Goal: Communication & Community: Connect with others

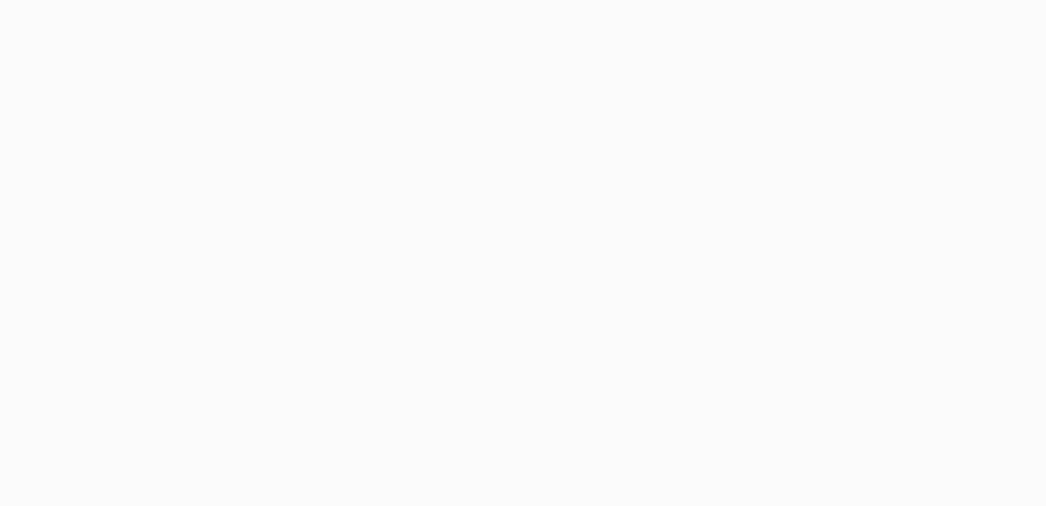
click at [253, 30] on body at bounding box center [523, 253] width 1046 height 506
click at [273, 229] on body at bounding box center [523, 253] width 1046 height 506
click at [993, 149] on body at bounding box center [523, 253] width 1046 height 506
drag, startPoint x: 992, startPoint y: 150, endPoint x: 974, endPoint y: 154, distance: 18.5
click at [974, 154] on body at bounding box center [523, 253] width 1046 height 506
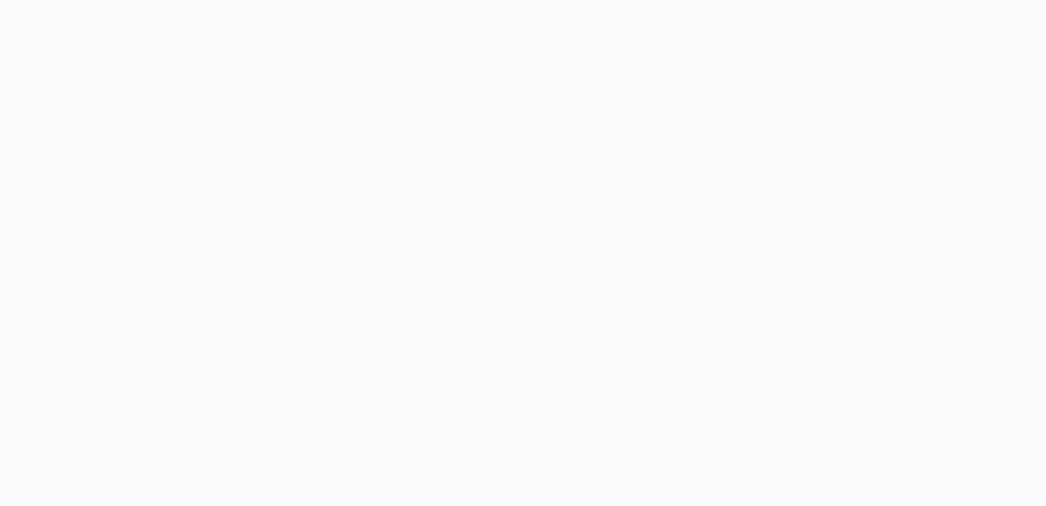
drag, startPoint x: 974, startPoint y: 154, endPoint x: 589, endPoint y: 125, distance: 386.7
click at [601, 126] on body at bounding box center [523, 253] width 1046 height 506
drag, startPoint x: 537, startPoint y: 121, endPoint x: 517, endPoint y: 119, distance: 19.5
click at [528, 121] on body at bounding box center [523, 253] width 1046 height 506
drag, startPoint x: 489, startPoint y: 114, endPoint x: 403, endPoint y: 95, distance: 87.7
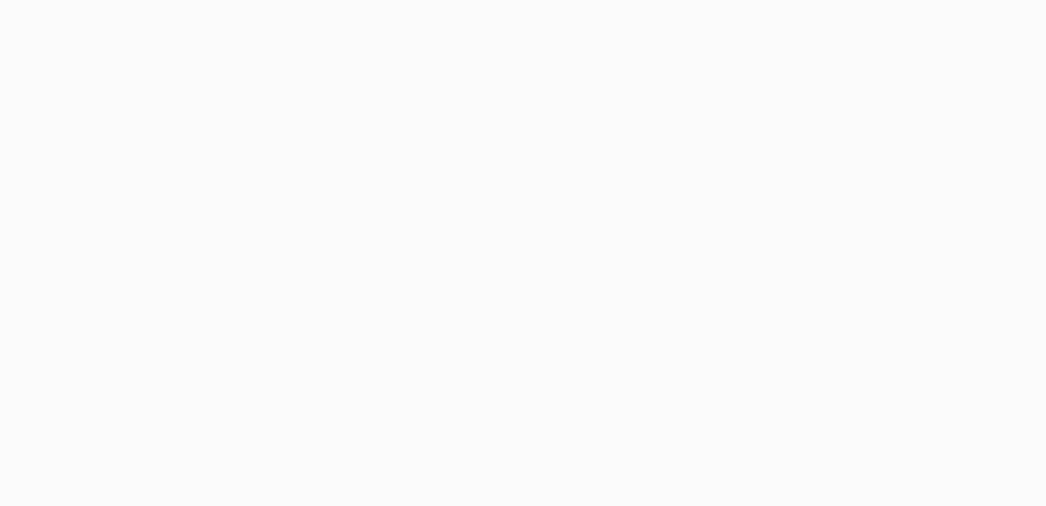
click at [461, 113] on body at bounding box center [523, 253] width 1046 height 506
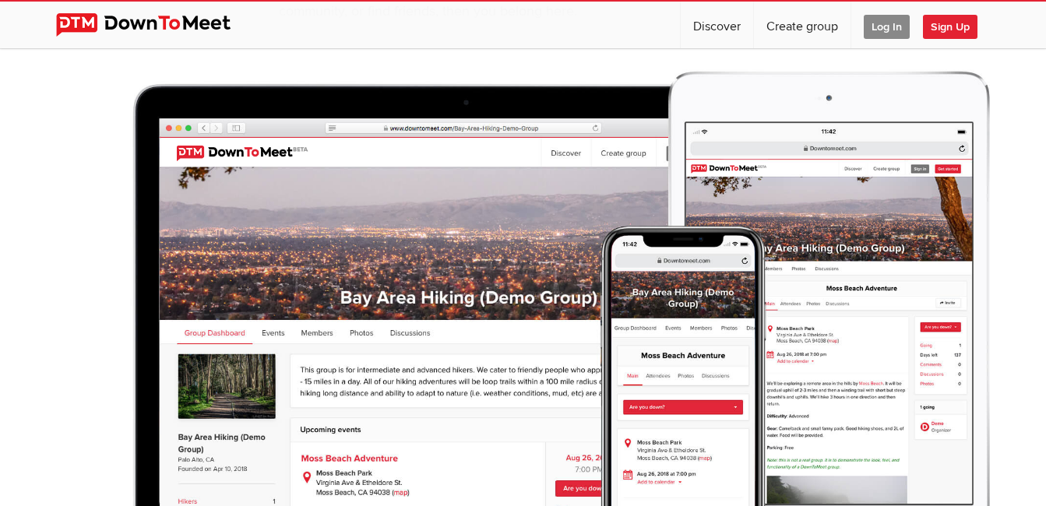
scroll to position [312, 0]
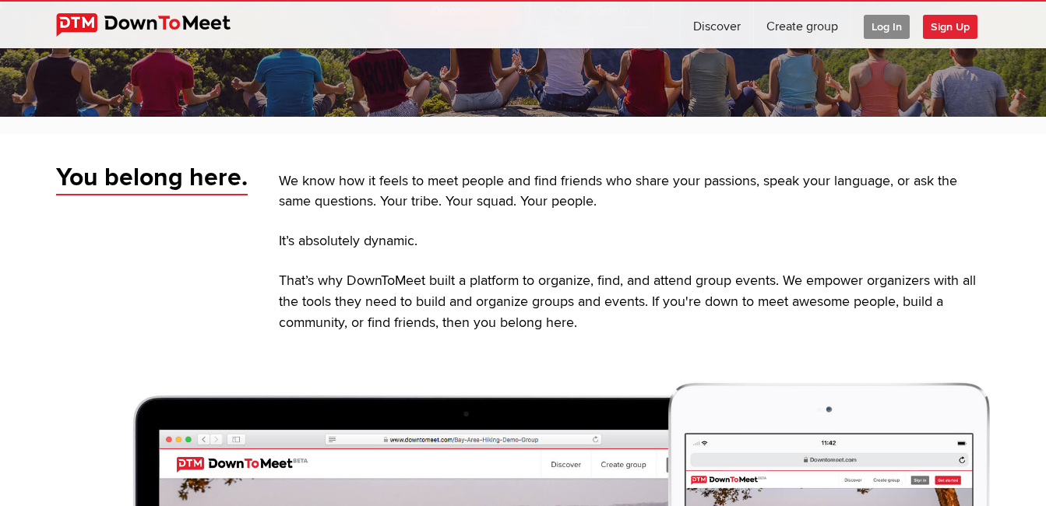
click at [950, 27] on span "Sign Up" at bounding box center [950, 27] width 55 height 24
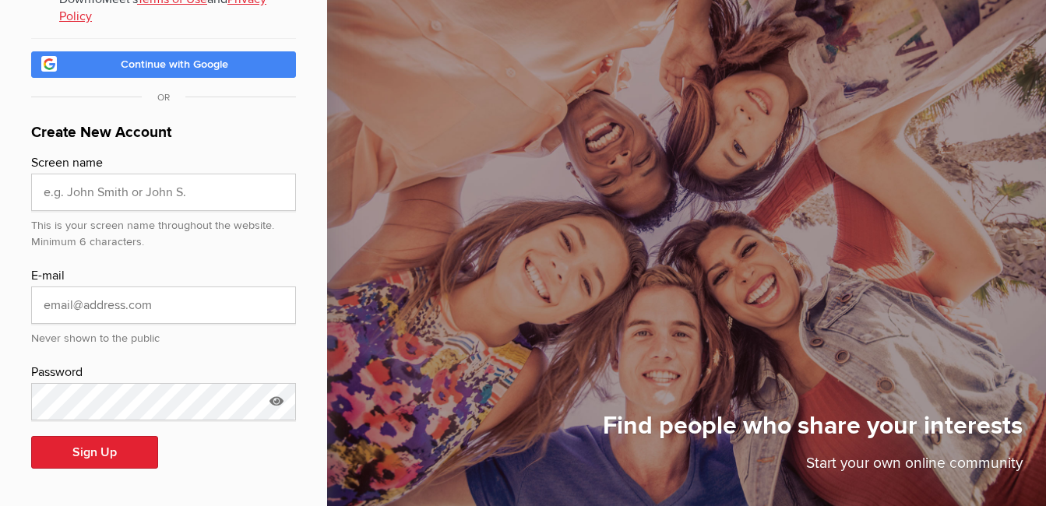
scroll to position [122, 0]
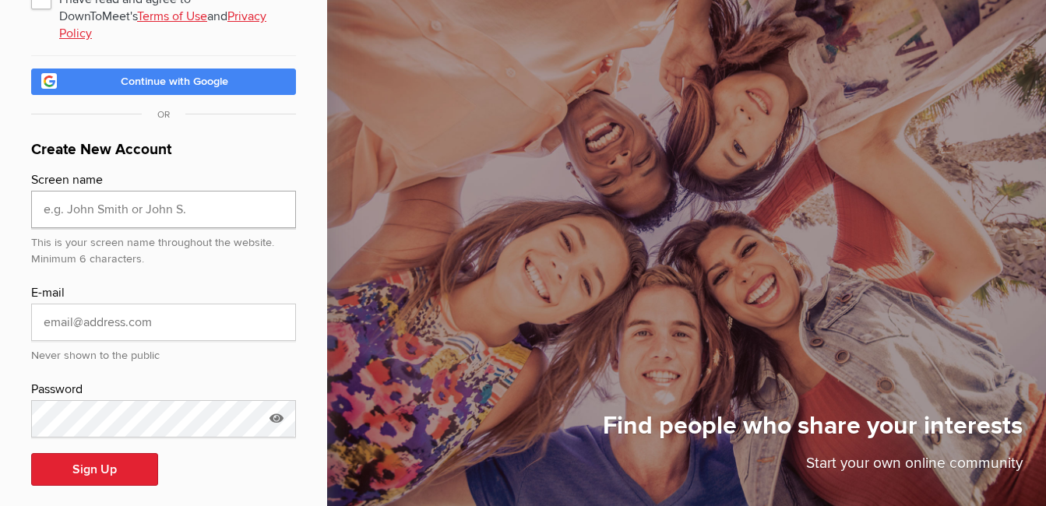
click at [135, 196] on input "text" at bounding box center [163, 209] width 265 height 37
type input "Greg Wilcox"
click at [113, 304] on input "email" at bounding box center [163, 322] width 265 height 37
type input "gregwilcox@comcast.net"
click at [279, 400] on icon at bounding box center [276, 418] width 23 height 36
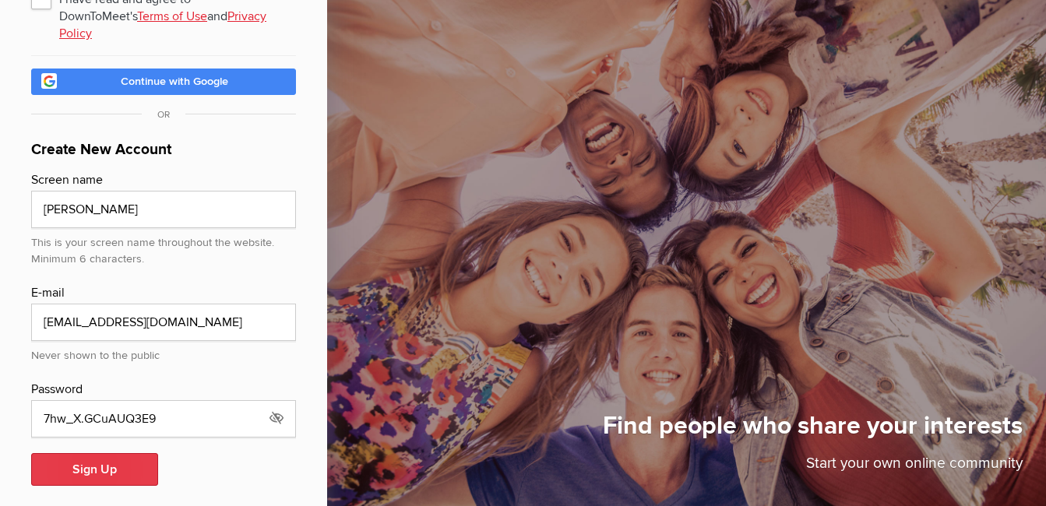
click at [88, 453] on button "Sign Up" at bounding box center [94, 469] width 127 height 33
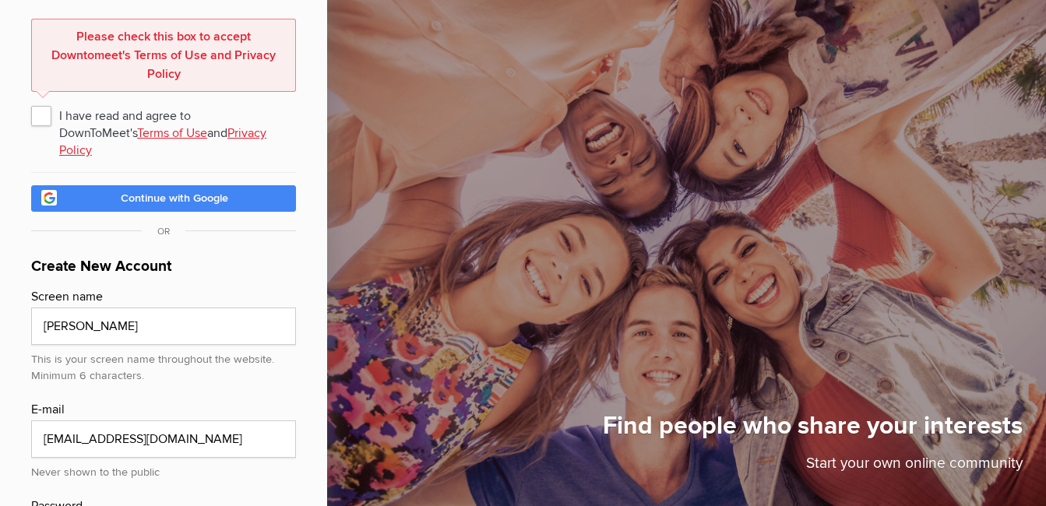
scroll to position [77, 0]
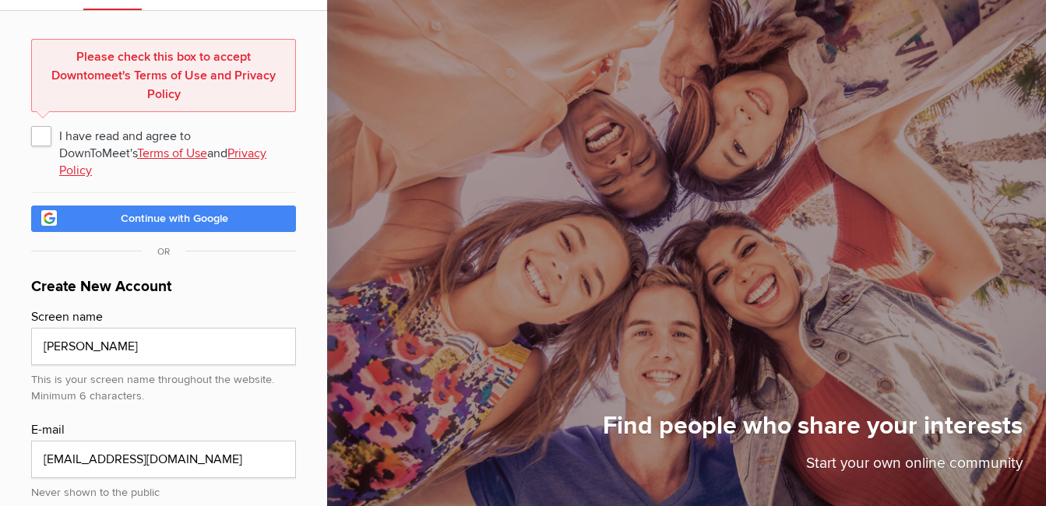
click at [44, 130] on span "I have read and agree to DownToMeet's Terms of Use and Privacy Policy" at bounding box center [163, 136] width 265 height 28
click at [31, 122] on input "I have read and agree to DownToMeet's Terms of Use and Privacy Policy" at bounding box center [30, 121] width 1 height 1
checkbox input "true"
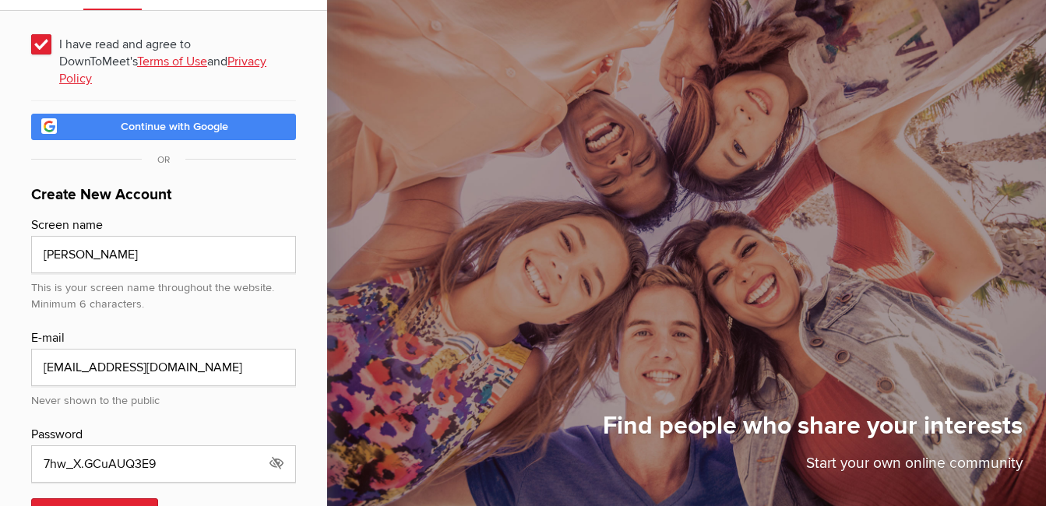
scroll to position [122, 0]
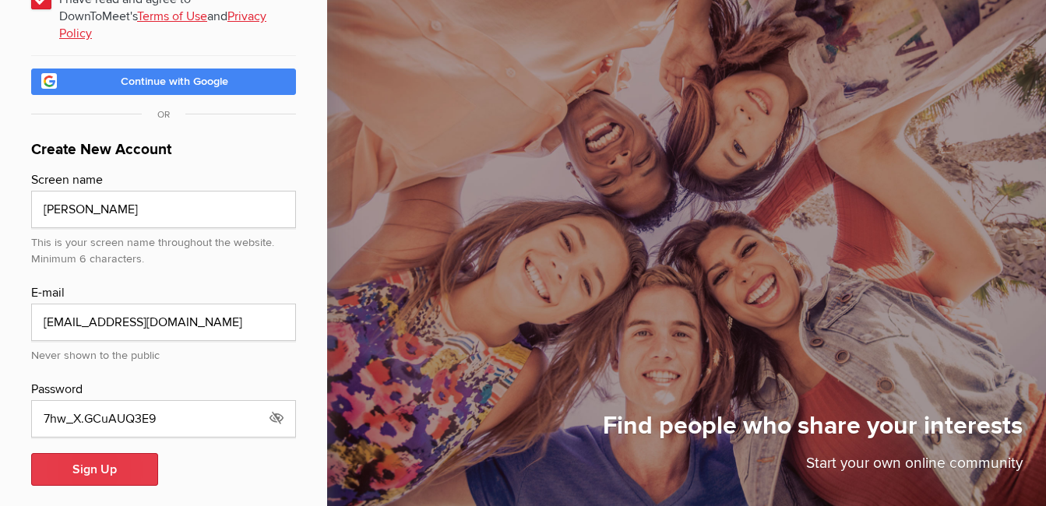
click at [124, 453] on button "Sign Up" at bounding box center [94, 469] width 127 height 33
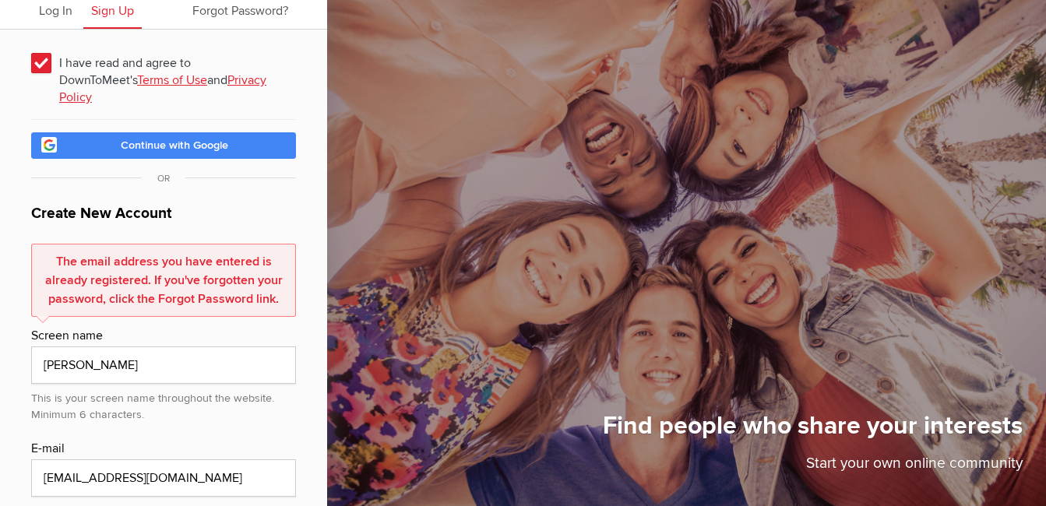
scroll to position [0, 0]
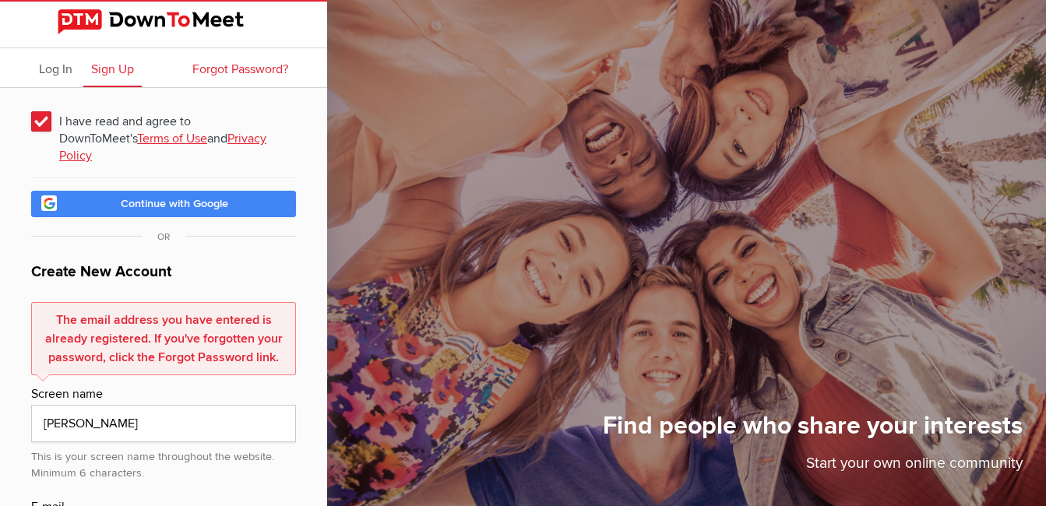
click at [230, 66] on span "Forgot Password?" at bounding box center [240, 70] width 96 height 16
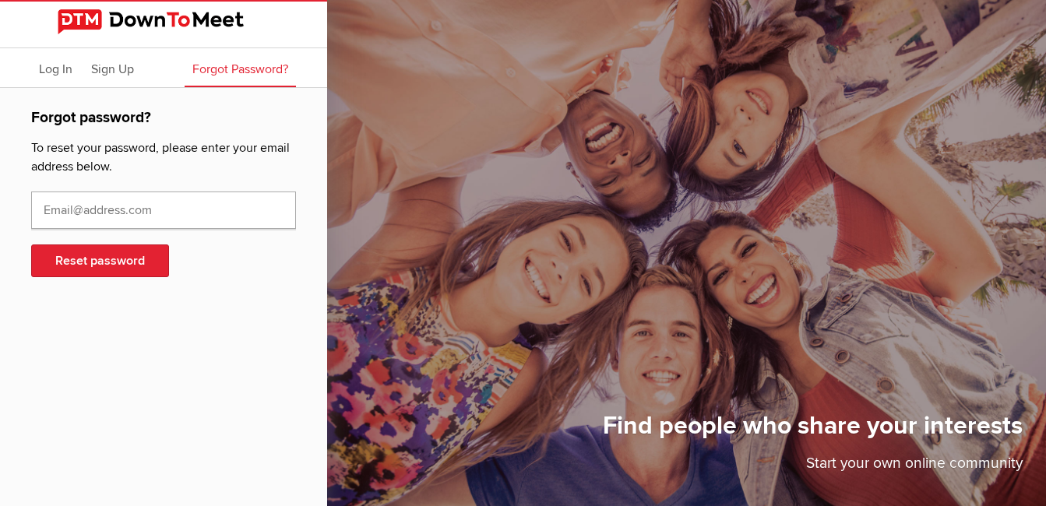
click at [150, 216] on input "text" at bounding box center [163, 210] width 265 height 37
type input "gregwilcox@comcast.net"
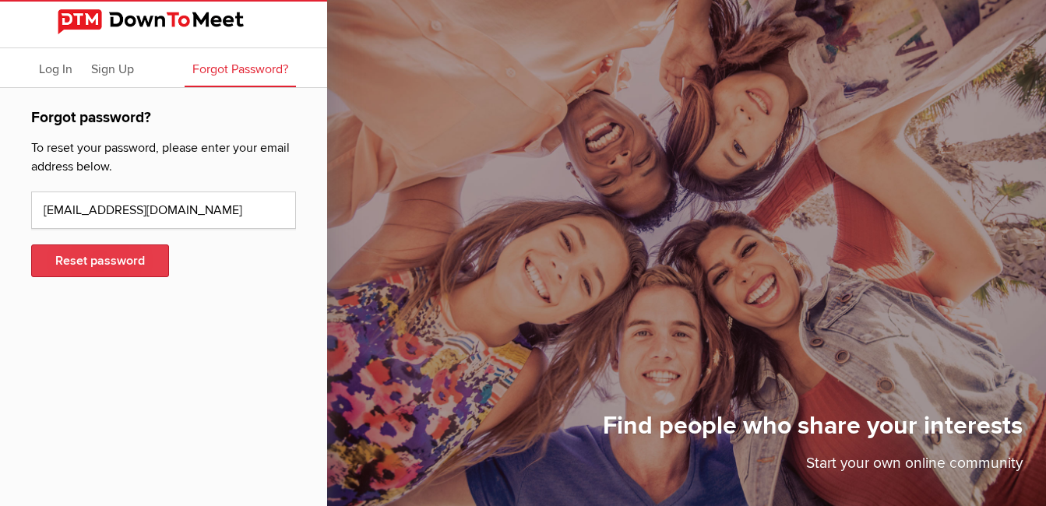
click at [101, 260] on button "Reset password" at bounding box center [100, 261] width 138 height 33
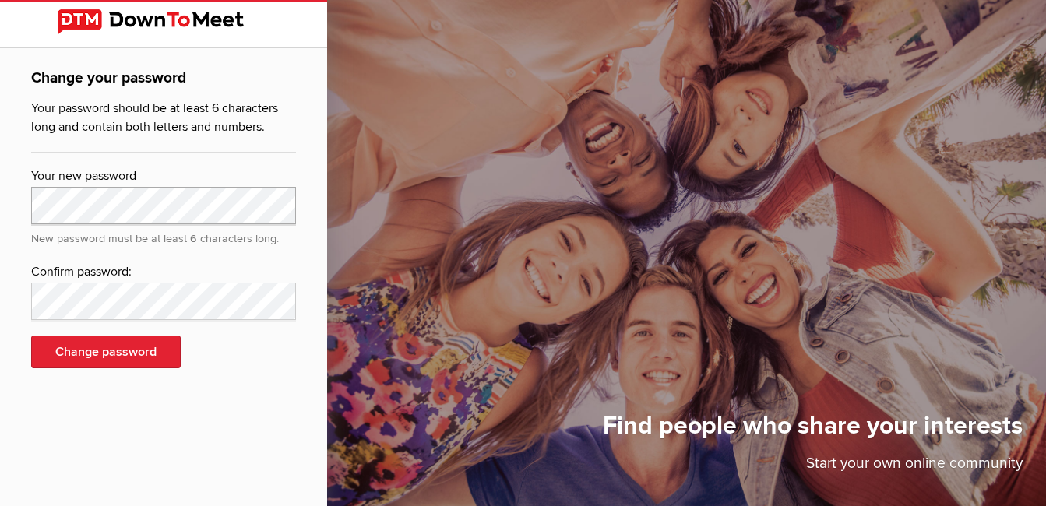
click at [26, 197] on div "Change your password Your password should be at least 6 characters long and con…" at bounding box center [163, 227] width 327 height 358
click at [132, 280] on div "Confirm password:" at bounding box center [163, 272] width 265 height 20
click at [111, 356] on button "Change password" at bounding box center [106, 352] width 150 height 33
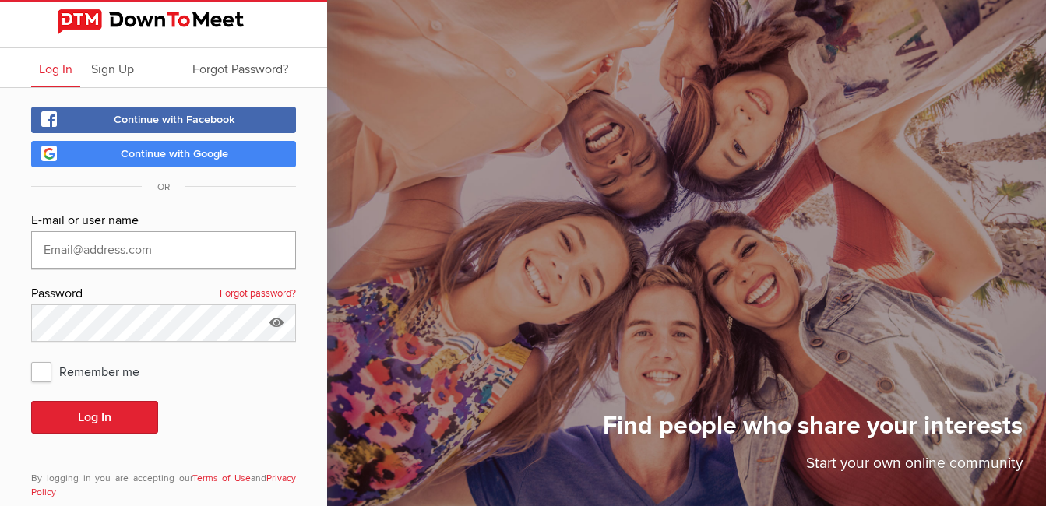
type input "Greg Wilcox"
click at [39, 369] on span "Remember me" at bounding box center [93, 372] width 124 height 28
click at [31, 358] on input "Remember me" at bounding box center [30, 357] width 1 height 1
checkbox input "true"
click at [97, 413] on button "Log In" at bounding box center [94, 417] width 127 height 33
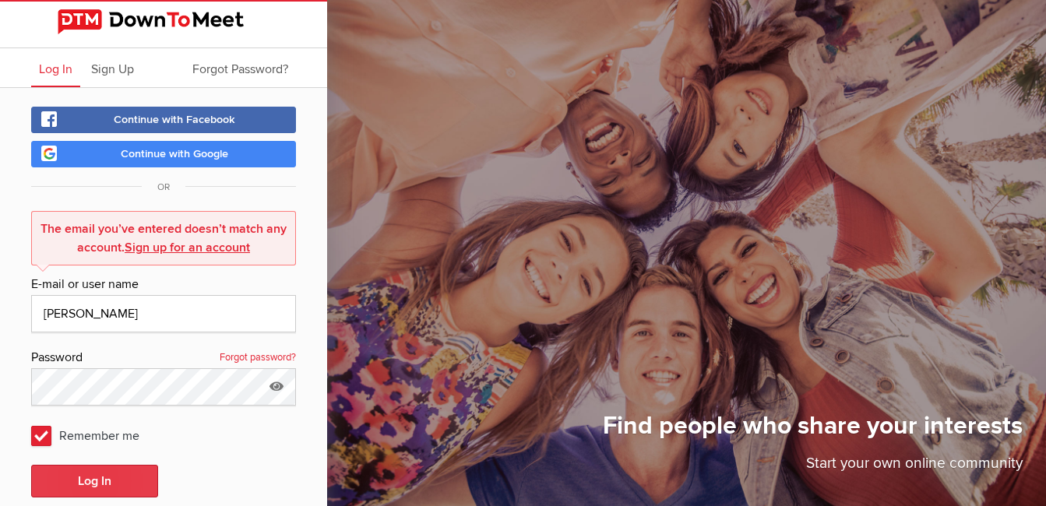
scroll to position [95, 0]
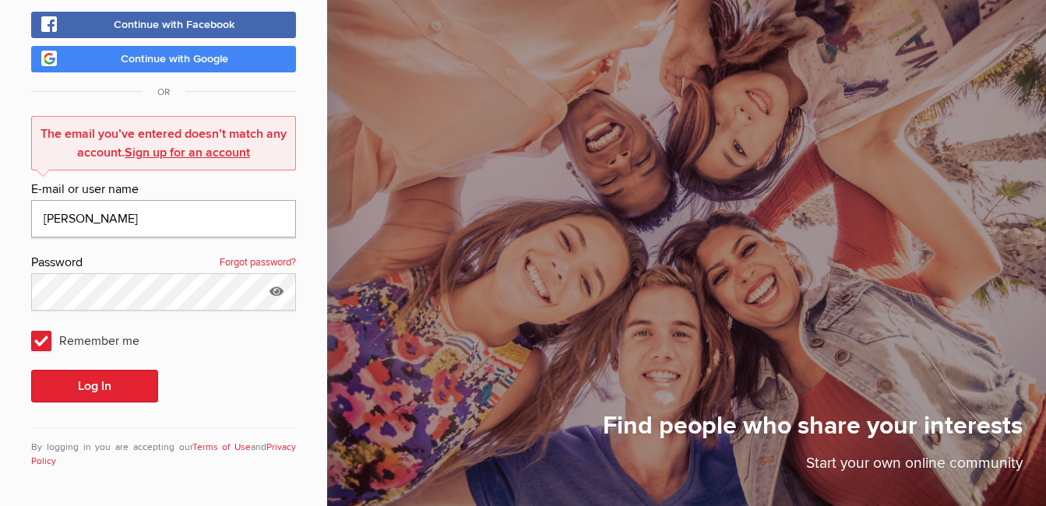
click at [111, 224] on input "Greg Wilcox" at bounding box center [163, 218] width 265 height 37
click at [121, 217] on input "Greg Wilcox" at bounding box center [163, 218] width 265 height 37
click at [49, 385] on button "Log In" at bounding box center [94, 386] width 127 height 33
click at [82, 382] on button "Log In" at bounding box center [94, 386] width 127 height 33
click at [128, 220] on input "Greg Wilcox" at bounding box center [163, 218] width 265 height 37
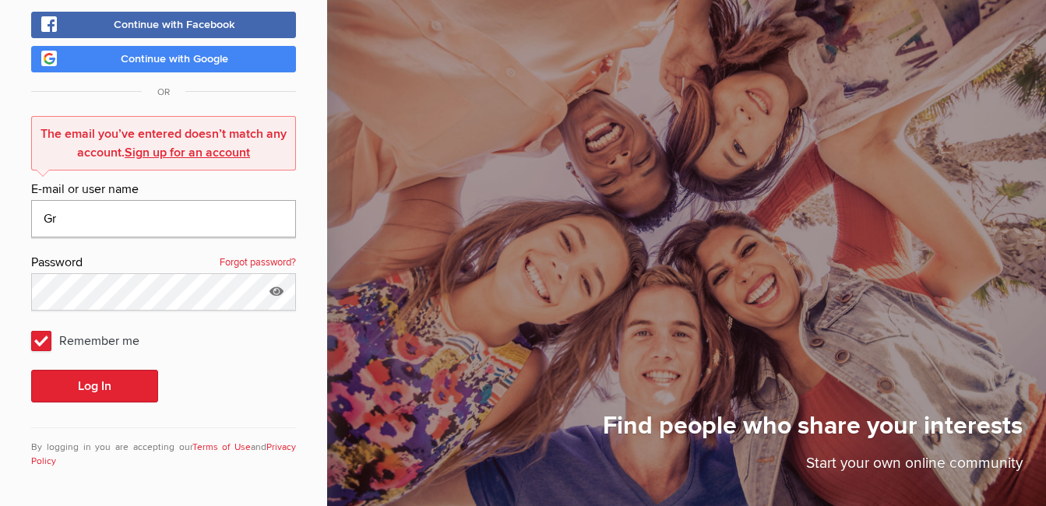
type input "G"
type input "gregwilcox@comcast.net"
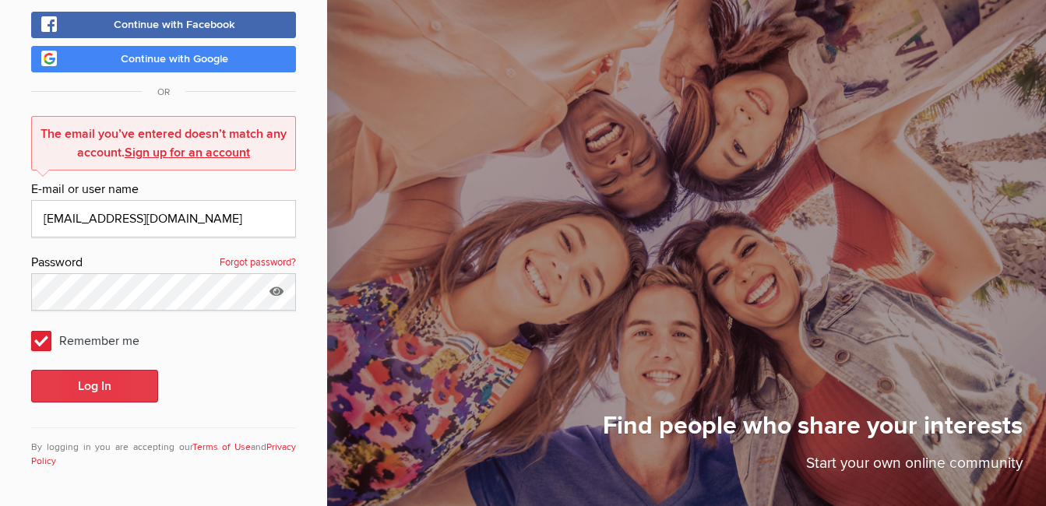
click at [119, 373] on button "Log In" at bounding box center [94, 386] width 127 height 33
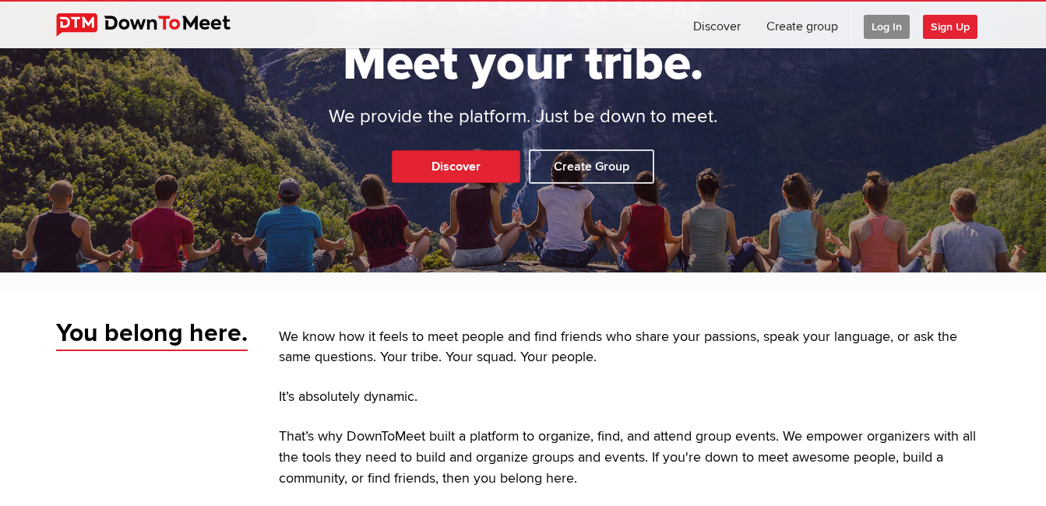
scroll to position [78, 0]
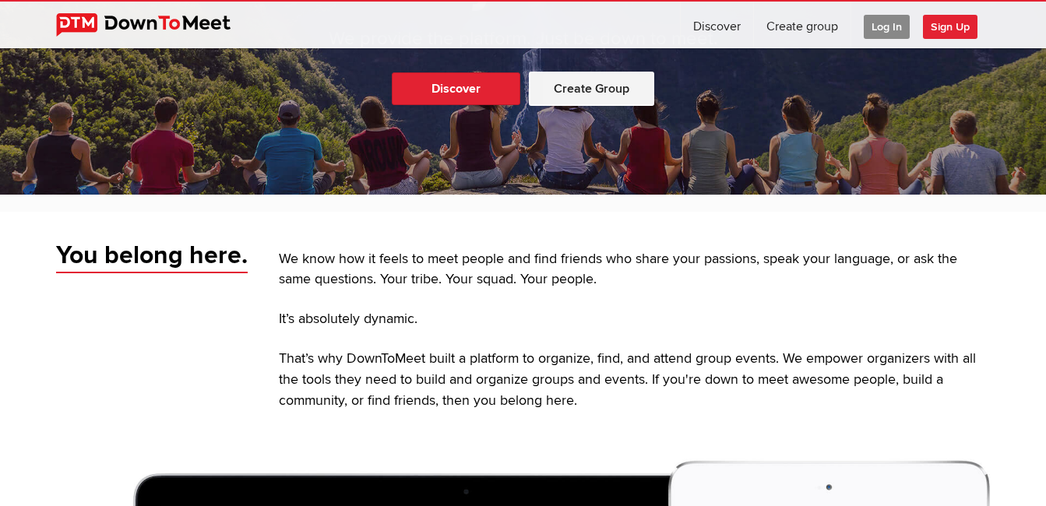
click at [598, 85] on link "Create Group" at bounding box center [591, 89] width 125 height 34
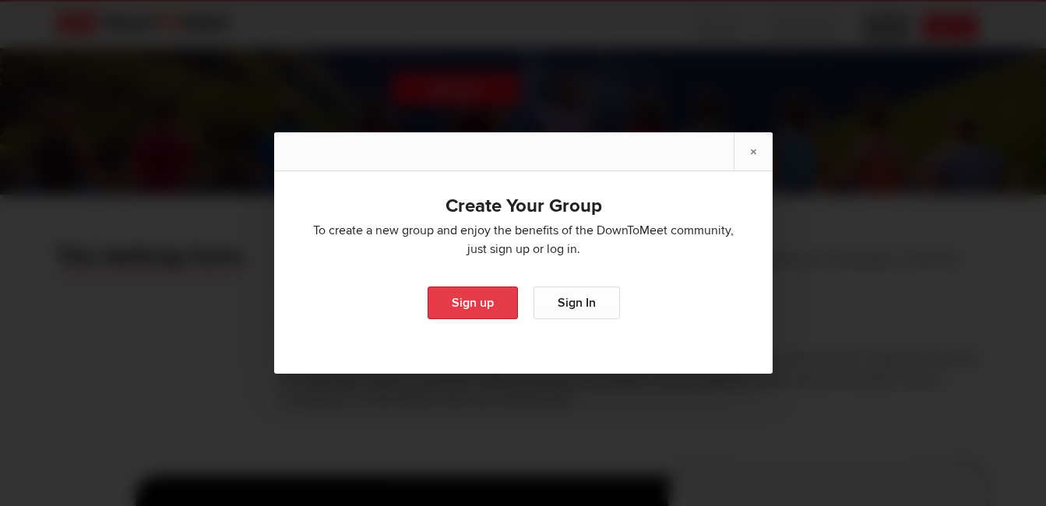
click at [485, 308] on link "Sign up" at bounding box center [472, 303] width 90 height 33
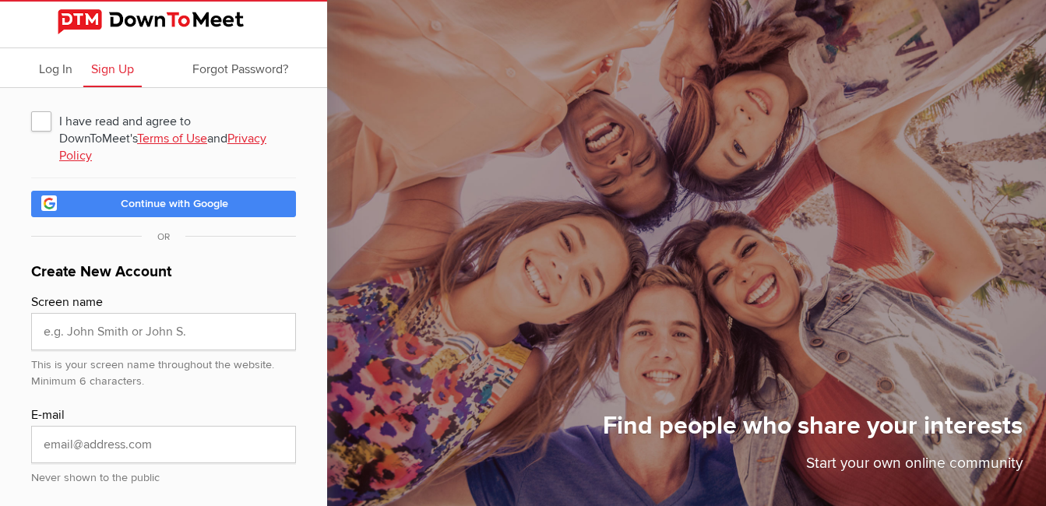
click at [44, 123] on span "I have read and agree to DownToMeet's Terms of Use and Privacy Policy" at bounding box center [163, 121] width 265 height 28
click at [31, 107] on input "I have read and agree to DownToMeet's Terms of Use and Privacy Policy" at bounding box center [30, 106] width 1 height 1
checkbox input "true"
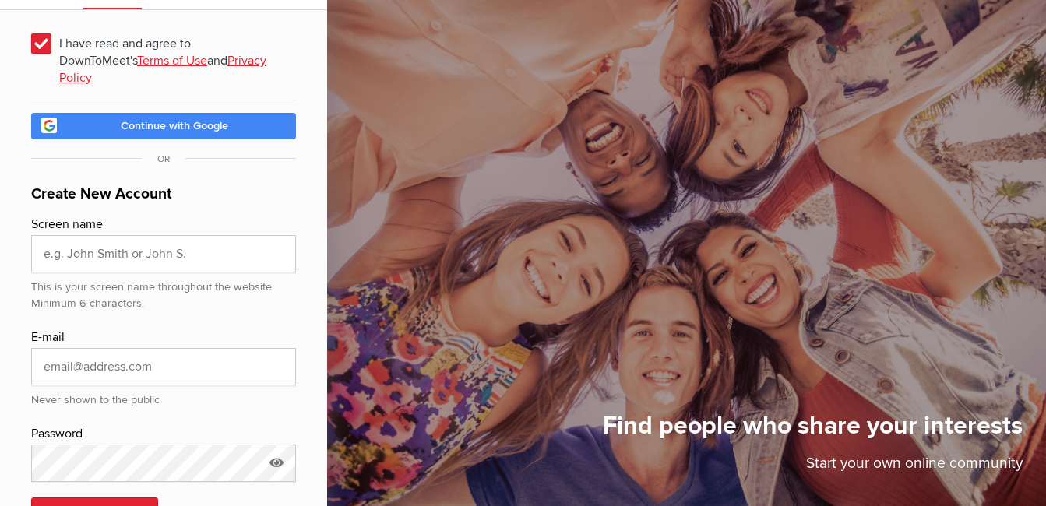
click at [191, 119] on span "Continue with Google" at bounding box center [174, 125] width 107 height 13
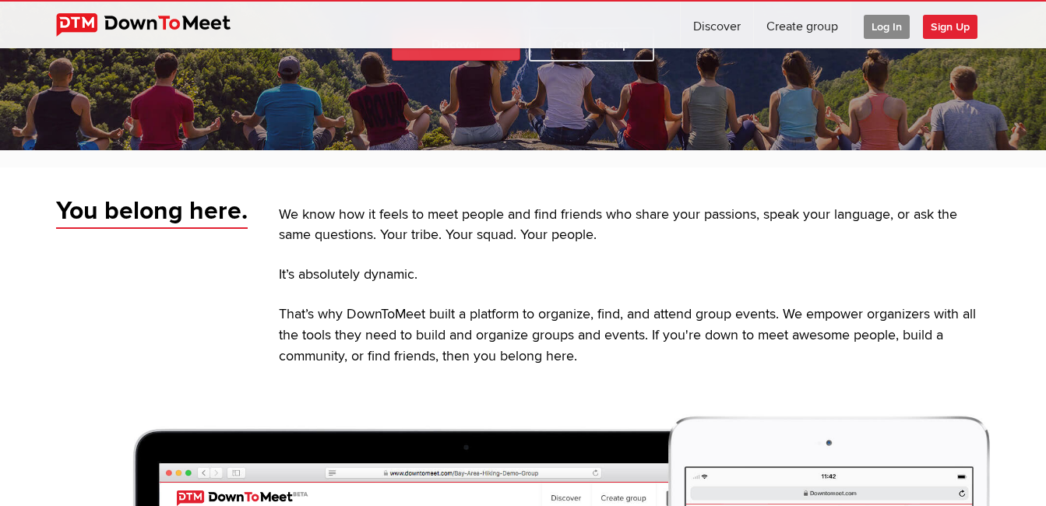
scroll to position [200, 0]
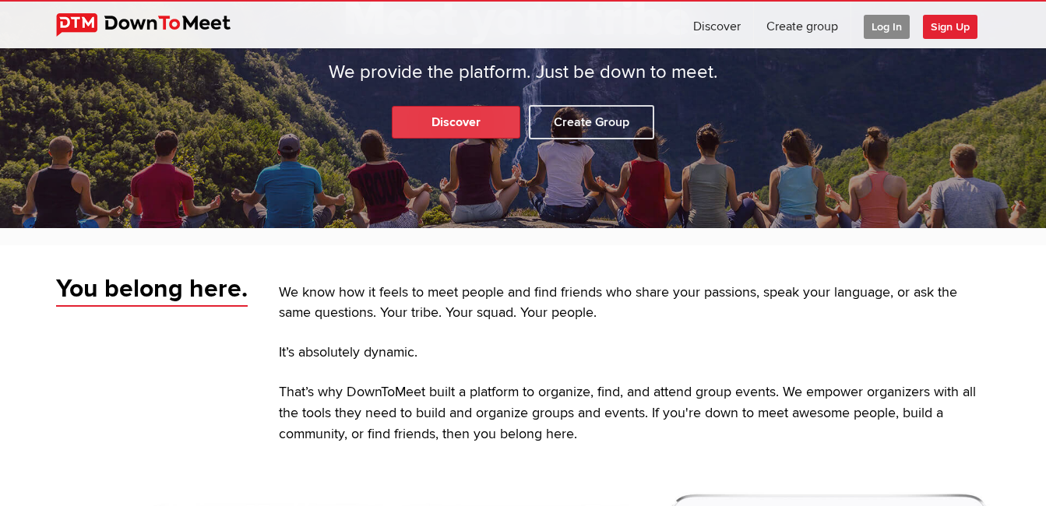
click at [475, 115] on link "Discover" at bounding box center [456, 122] width 129 height 33
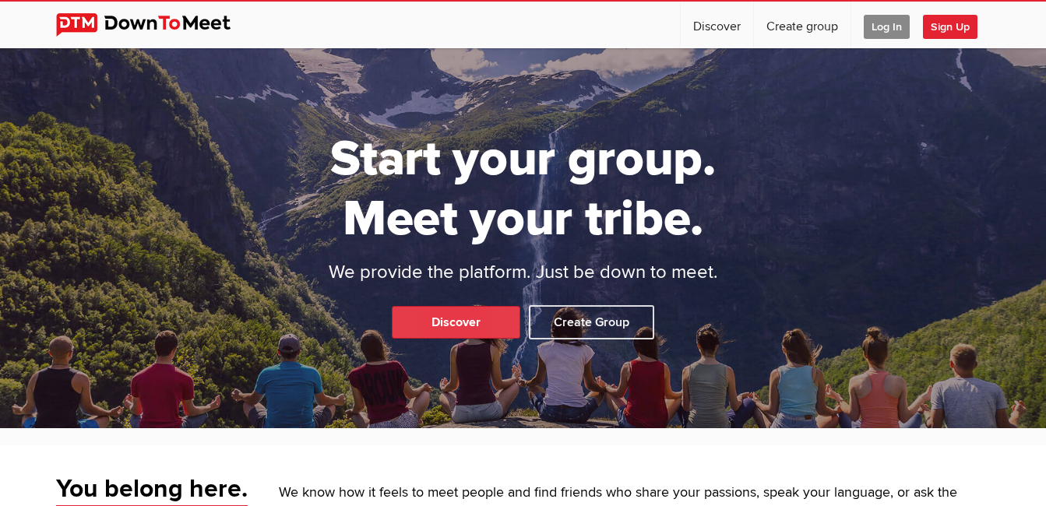
select select "null"
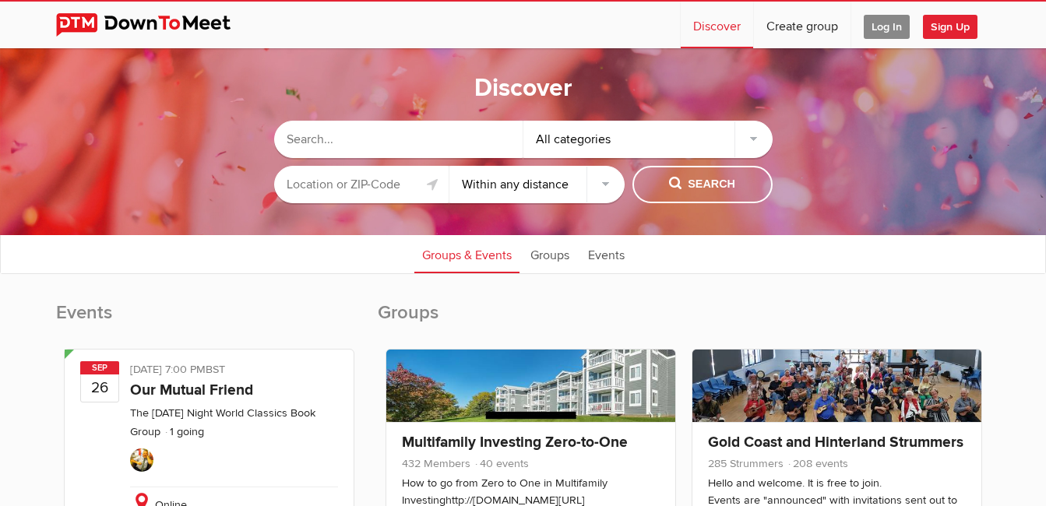
click at [355, 128] on input "text" at bounding box center [398, 139] width 249 height 37
click at [359, 136] on input "text" at bounding box center [398, 139] width 249 height 37
type input "East Bay Over 60"
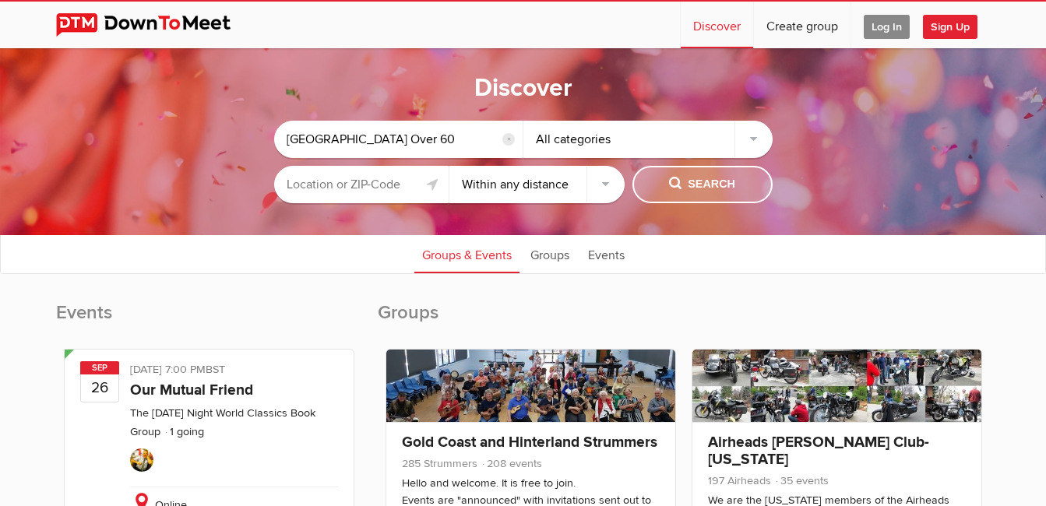
click at [731, 190] on span "Search" at bounding box center [702, 184] width 66 height 17
click at [717, 181] on span "Search" at bounding box center [702, 184] width 66 height 17
click at [713, 181] on span "Search" at bounding box center [702, 184] width 66 height 17
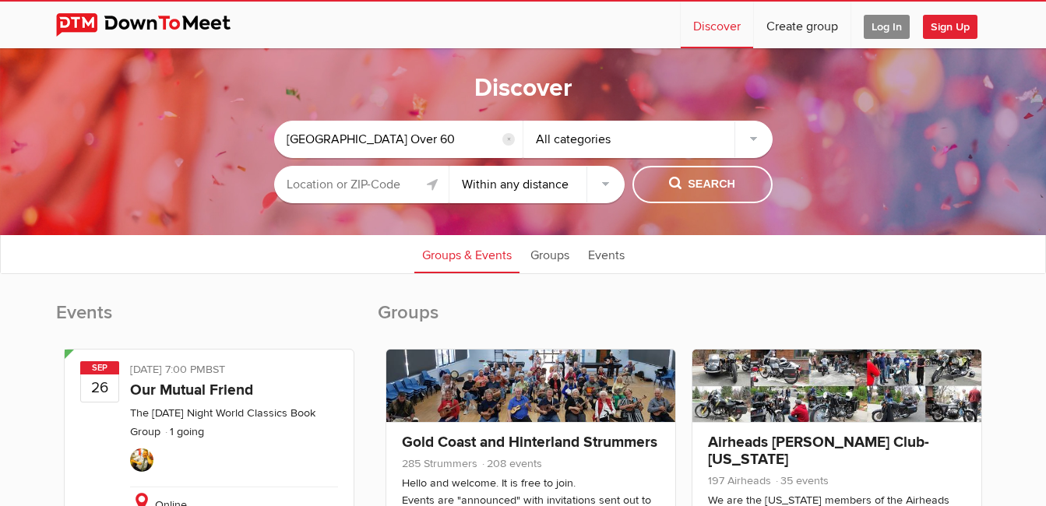
click at [435, 187] on link at bounding box center [433, 184] width 19 height 19
type input "Berkeley, CA, United States"
click at [696, 185] on span "Search" at bounding box center [702, 184] width 66 height 17
click at [404, 144] on input "East Bay Over 60" at bounding box center [398, 139] width 249 height 37
type input "E"
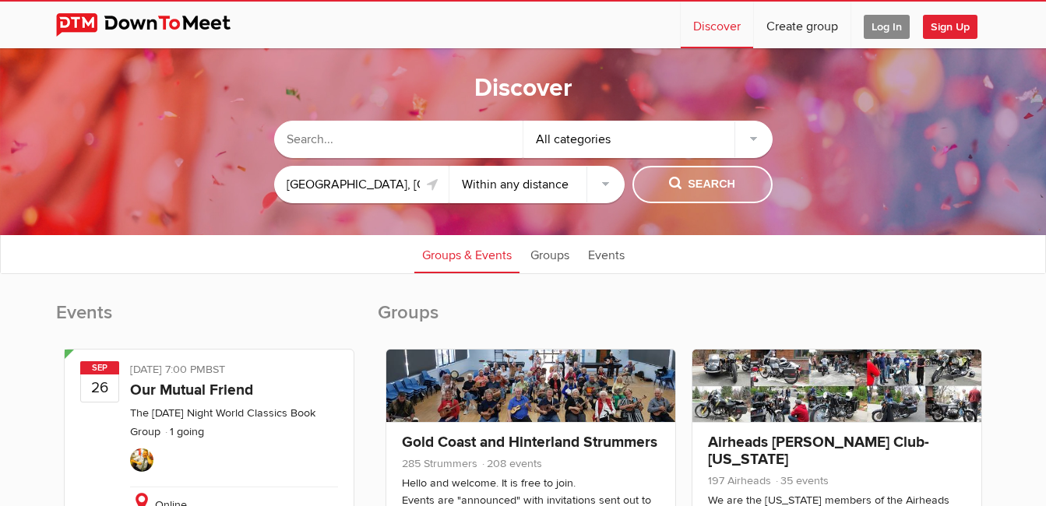
click at [698, 191] on span "Search" at bounding box center [702, 184] width 66 height 17
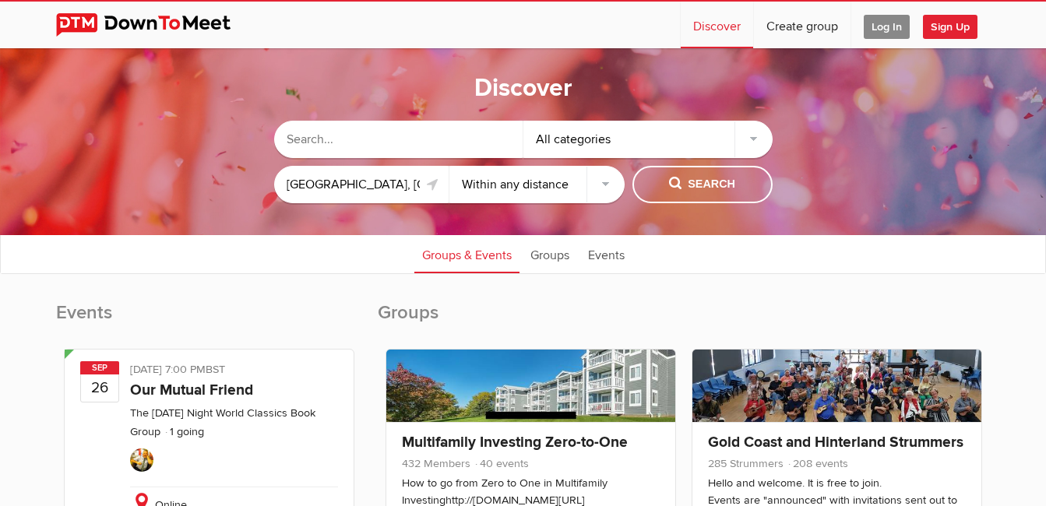
click at [756, 137] on div "All categories" at bounding box center [647, 139] width 249 height 37
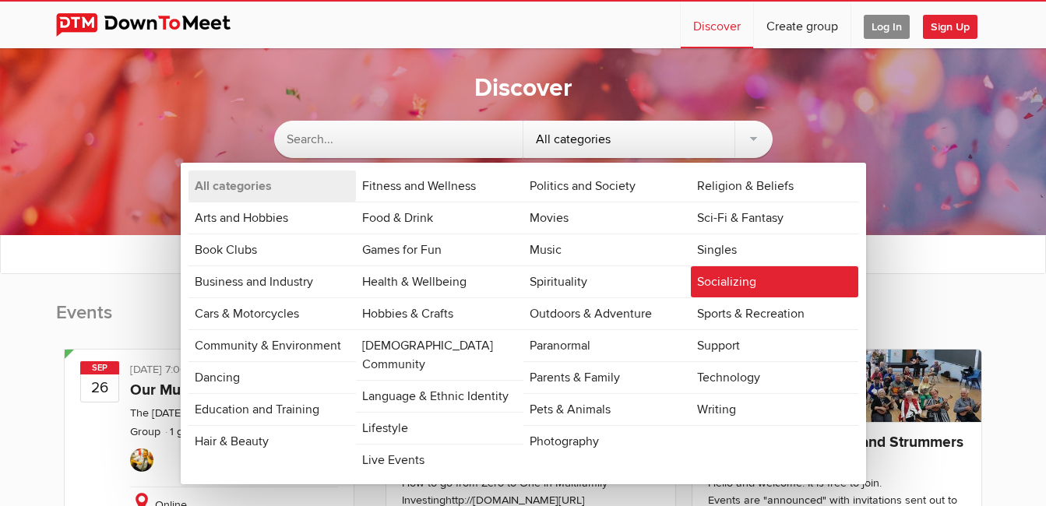
click at [738, 272] on link "Socializing" at bounding box center [774, 281] width 167 height 31
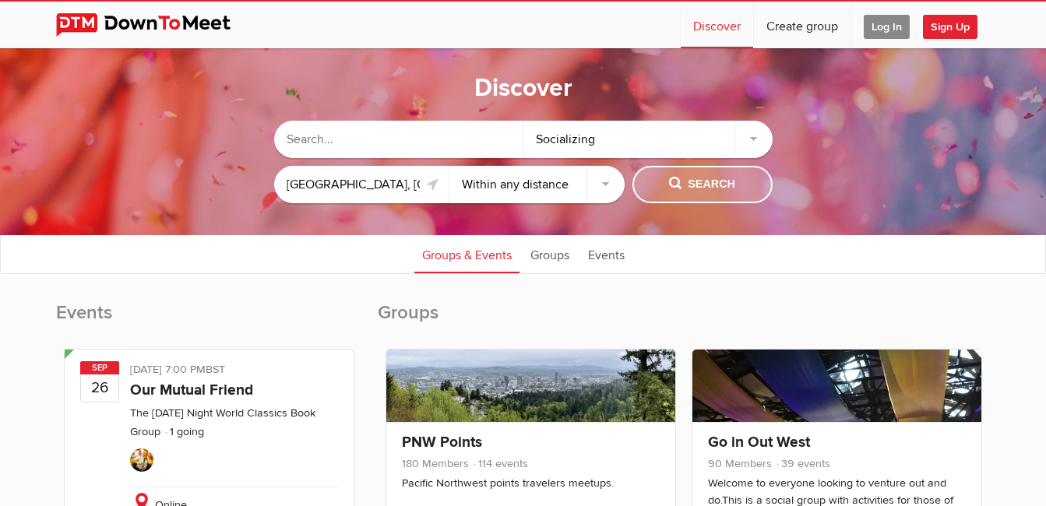
click at [721, 178] on span "Search" at bounding box center [702, 184] width 66 height 17
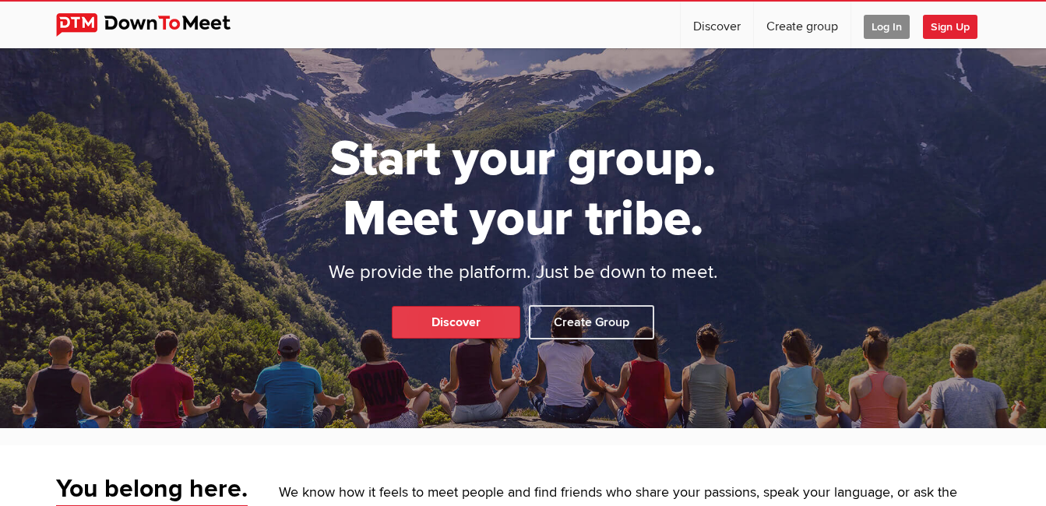
click at [481, 316] on link "Discover" at bounding box center [456, 322] width 129 height 33
select select "null"
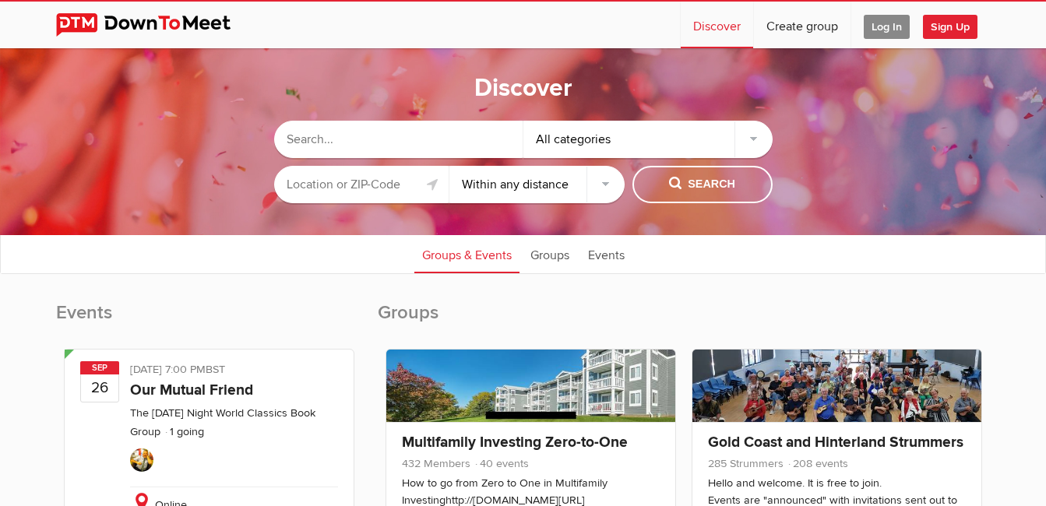
click at [350, 143] on input "text" at bounding box center [398, 139] width 249 height 37
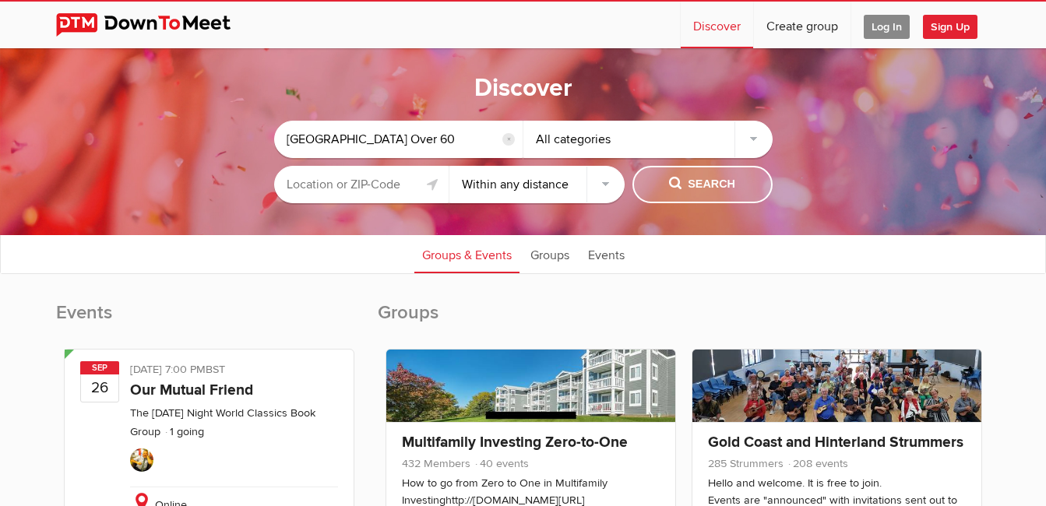
type input "East Bay Over 60"
click at [685, 184] on span "Search" at bounding box center [702, 184] width 66 height 17
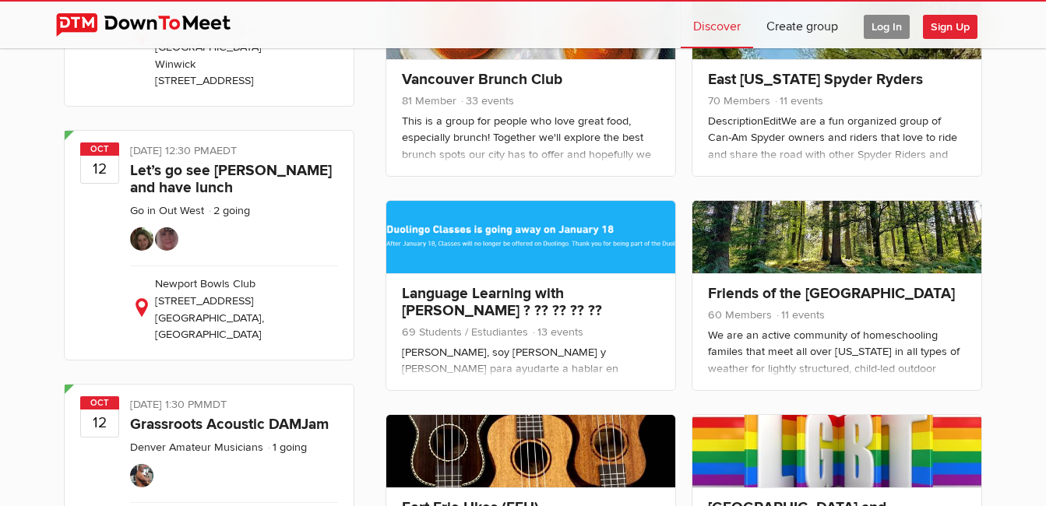
scroll to position [2330, 0]
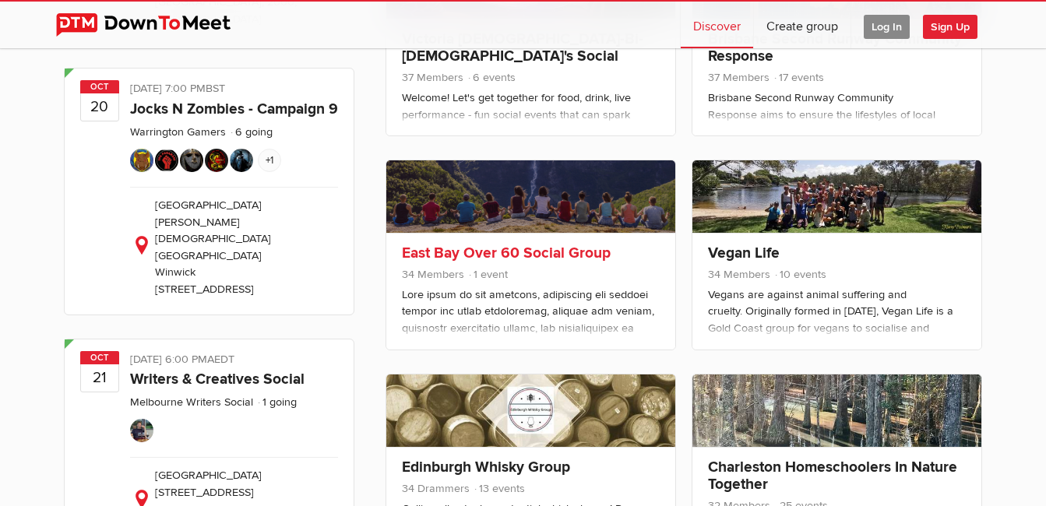
click at [611, 300] on div at bounding box center [531, 472] width 258 height 370
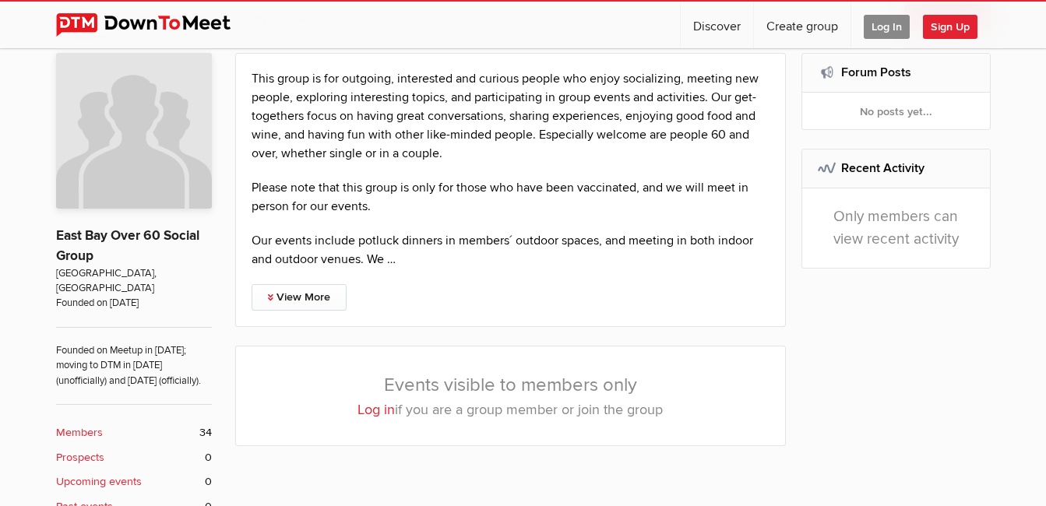
scroll to position [313, 0]
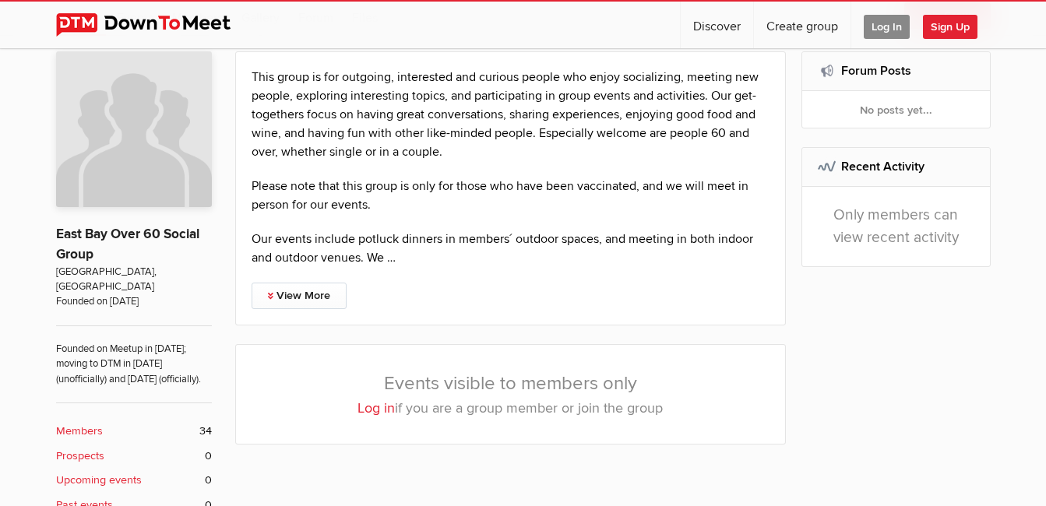
click at [375, 406] on link "Log in" at bounding box center [376, 408] width 37 height 17
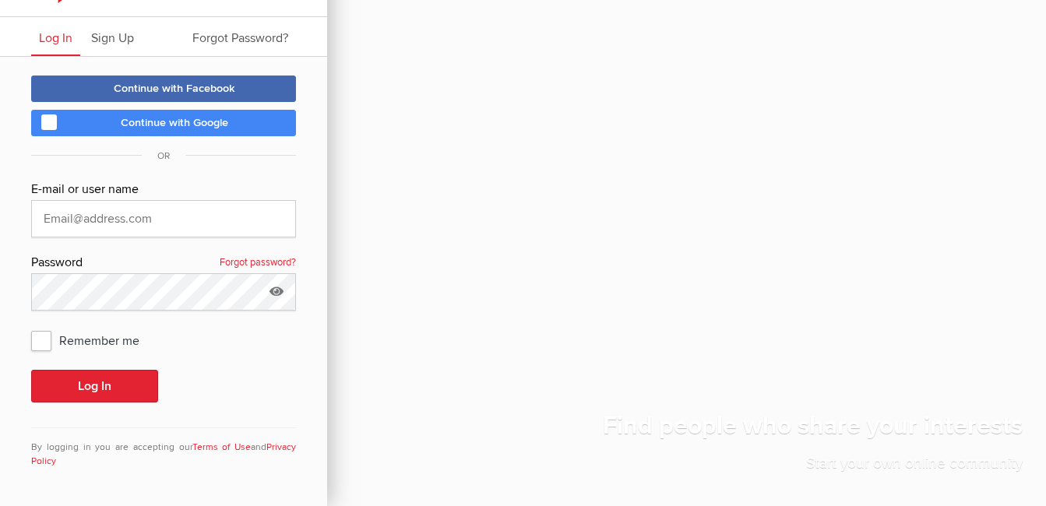
scroll to position [31, 0]
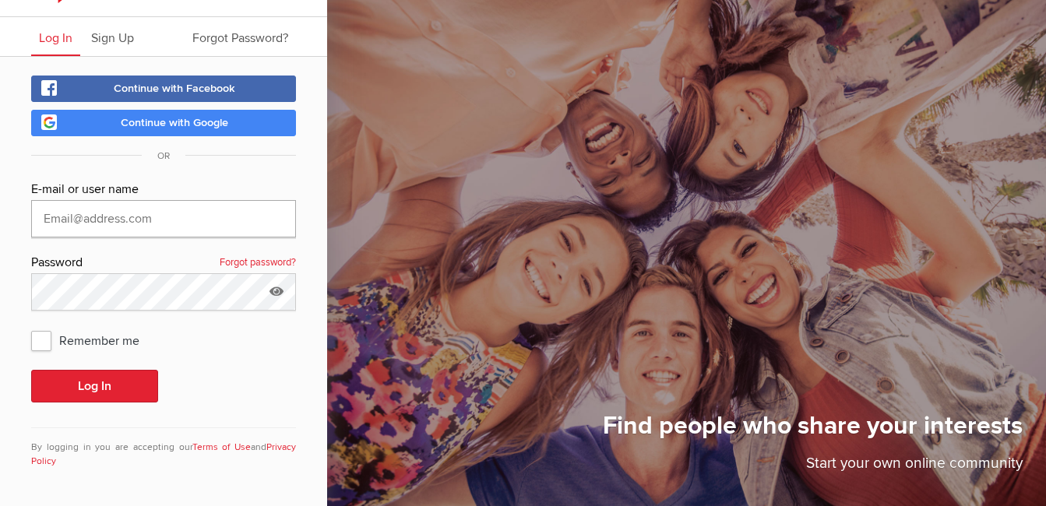
type input "gregwilcox@comcast.net"
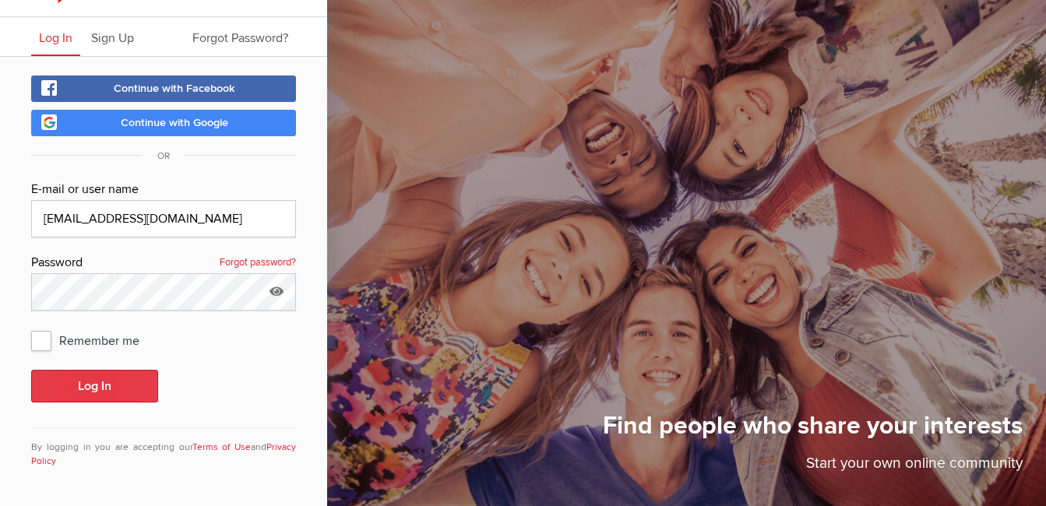
click at [112, 390] on button "Log In" at bounding box center [94, 386] width 127 height 33
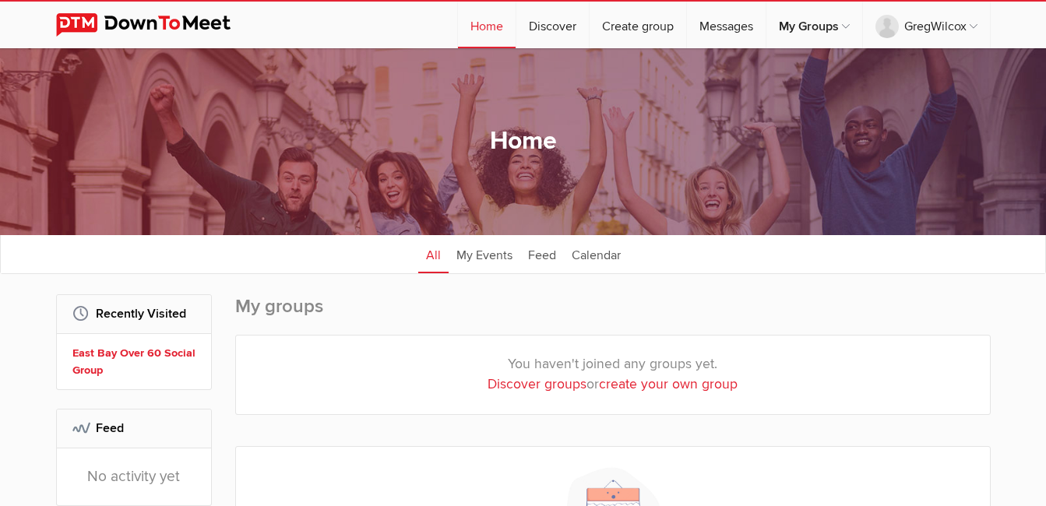
scroll to position [31, 0]
click at [488, 256] on link "My Events" at bounding box center [485, 253] width 72 height 39
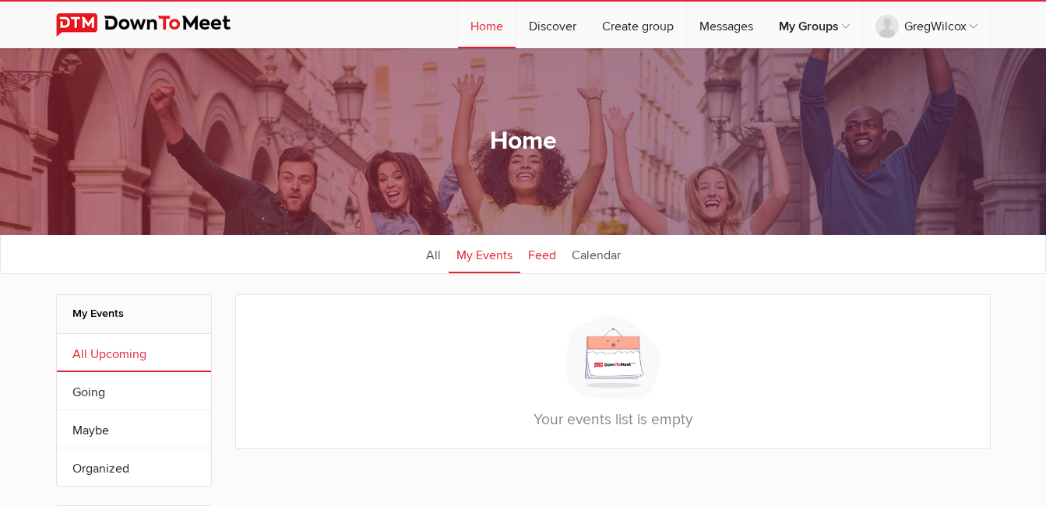
click at [524, 255] on link "Feed" at bounding box center [542, 253] width 44 height 39
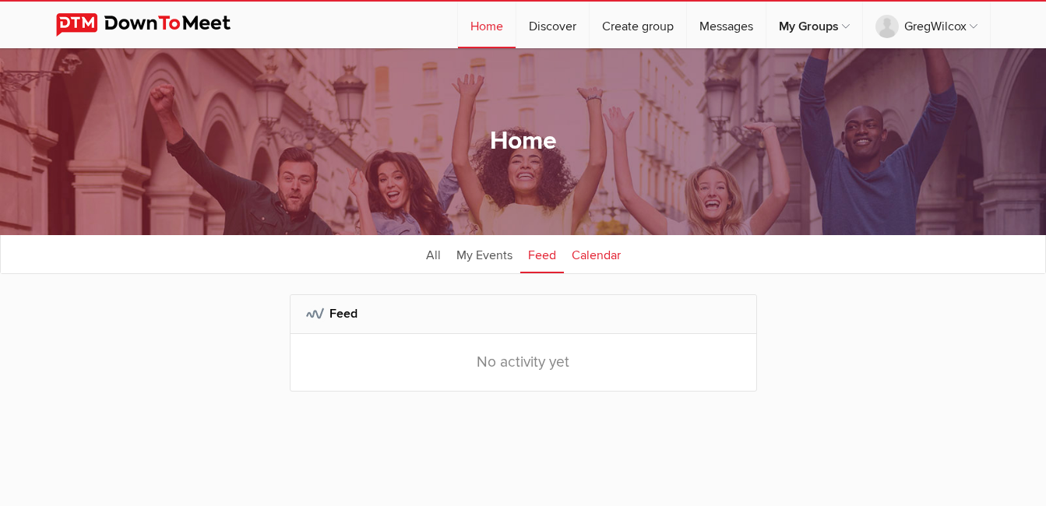
click at [575, 253] on link "Calendar" at bounding box center [596, 253] width 65 height 39
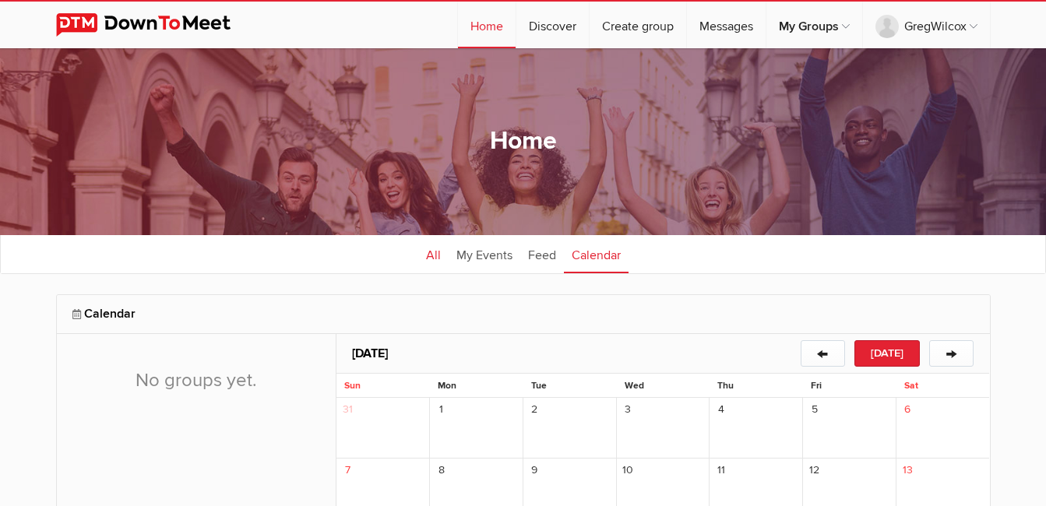
click at [428, 254] on link "All" at bounding box center [433, 253] width 30 height 39
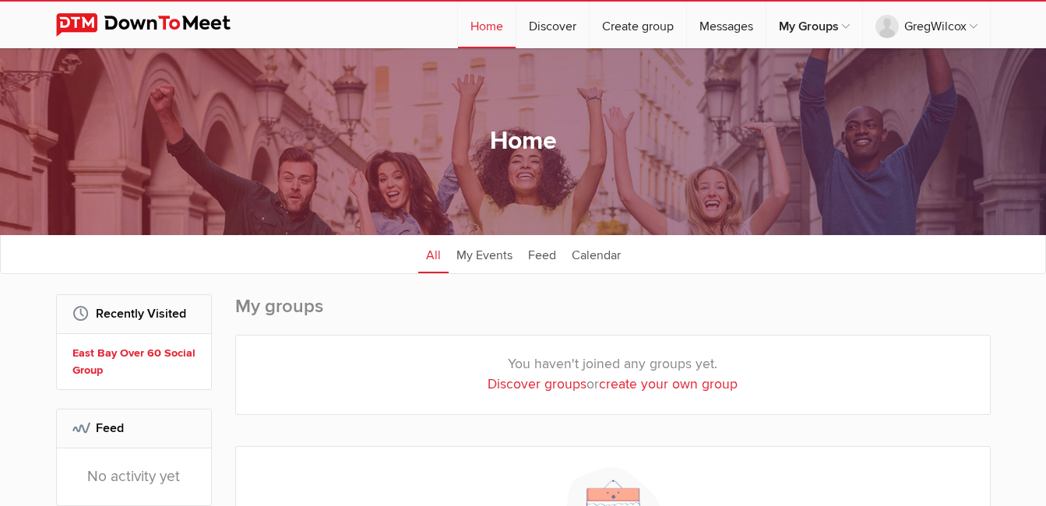
scroll to position [78, 0]
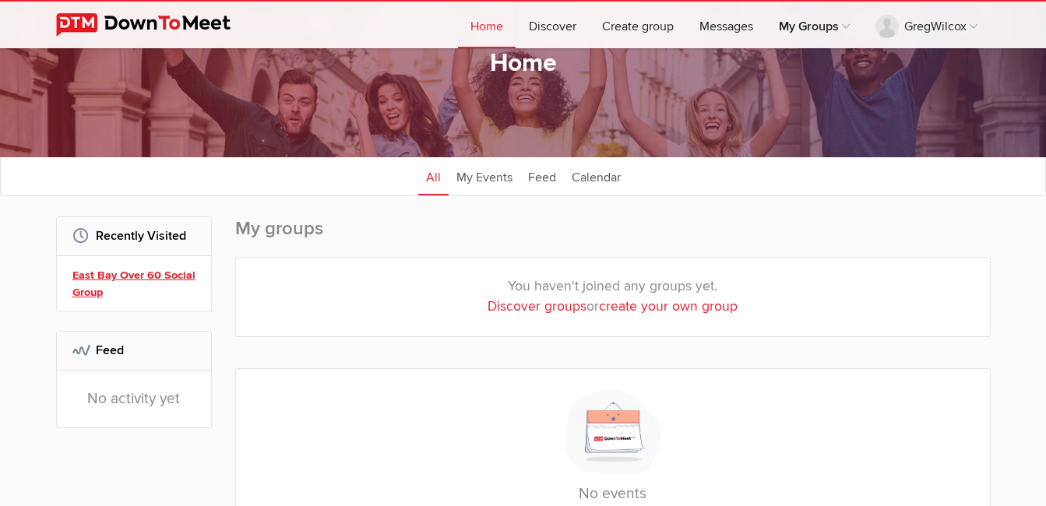
click at [151, 276] on link "East Bay Over 60 Social Group" at bounding box center [136, 283] width 128 height 33
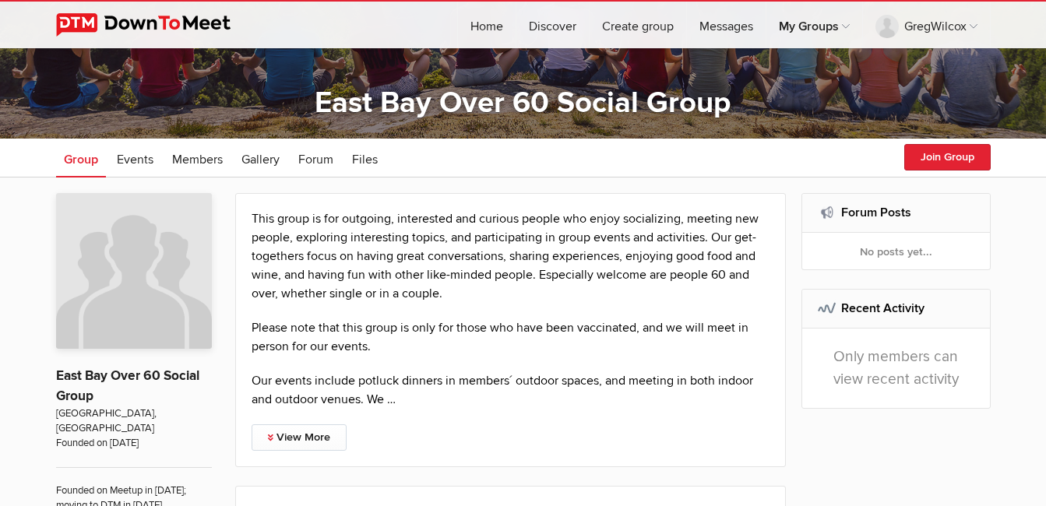
scroll to position [169, 0]
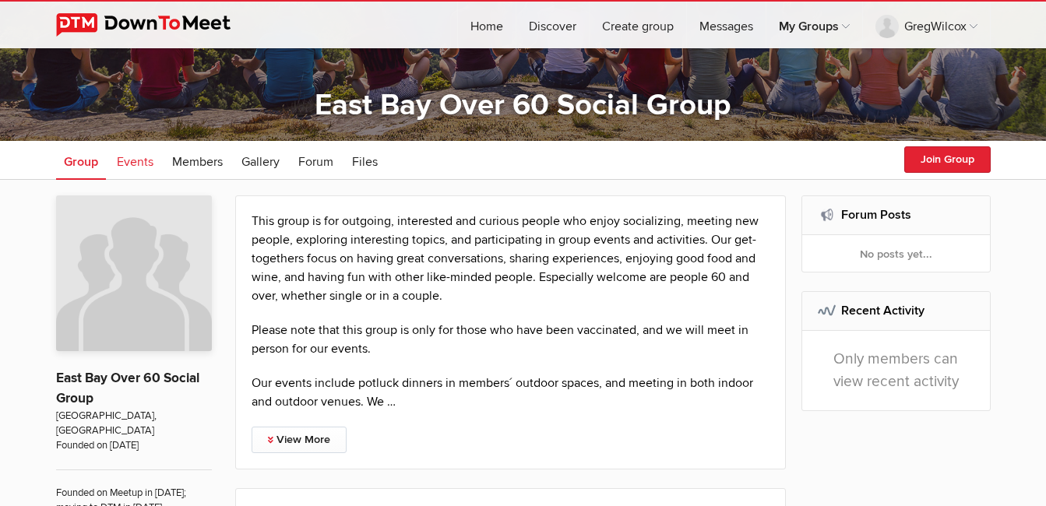
click at [135, 163] on span "Events" at bounding box center [135, 162] width 37 height 16
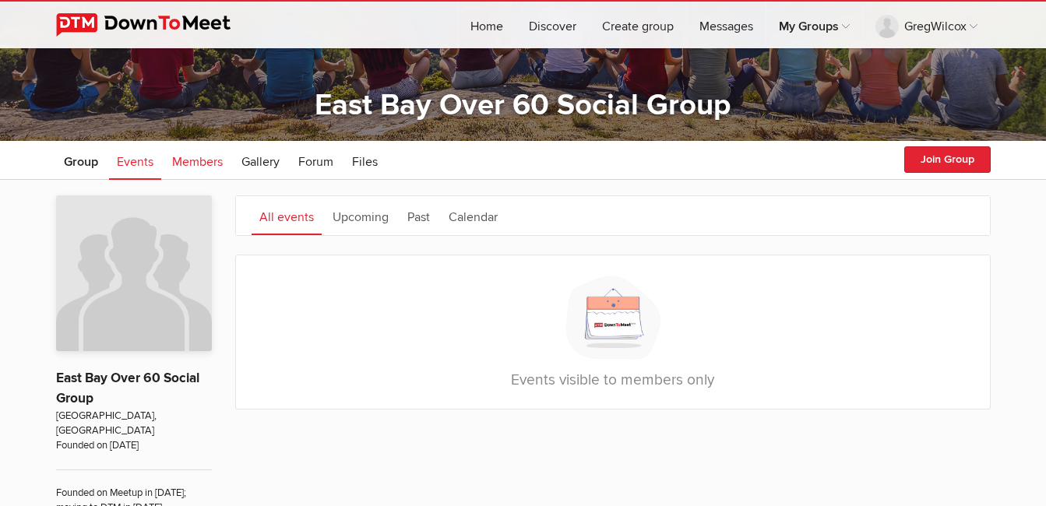
click at [171, 158] on link "Members" at bounding box center [197, 160] width 66 height 39
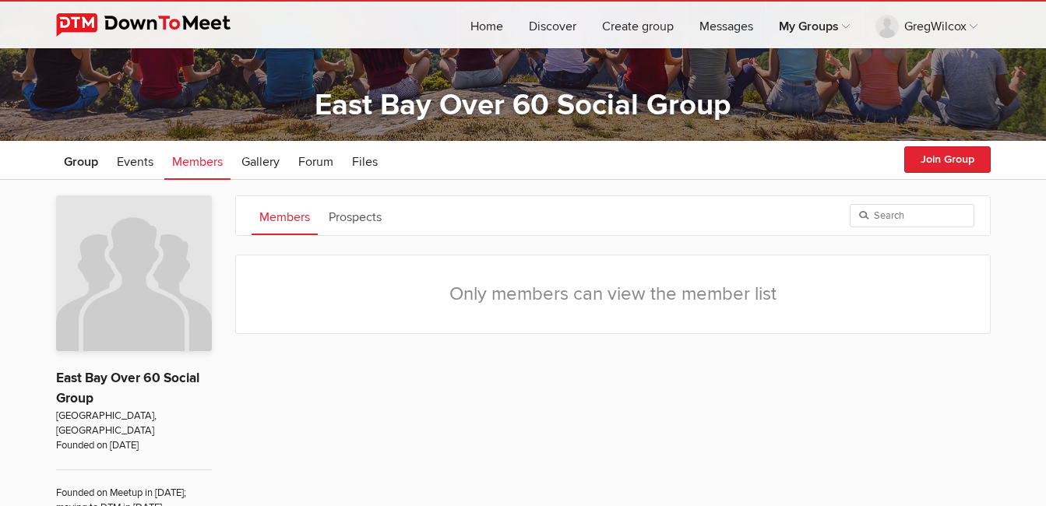
click at [189, 158] on span "Members" at bounding box center [197, 162] width 51 height 16
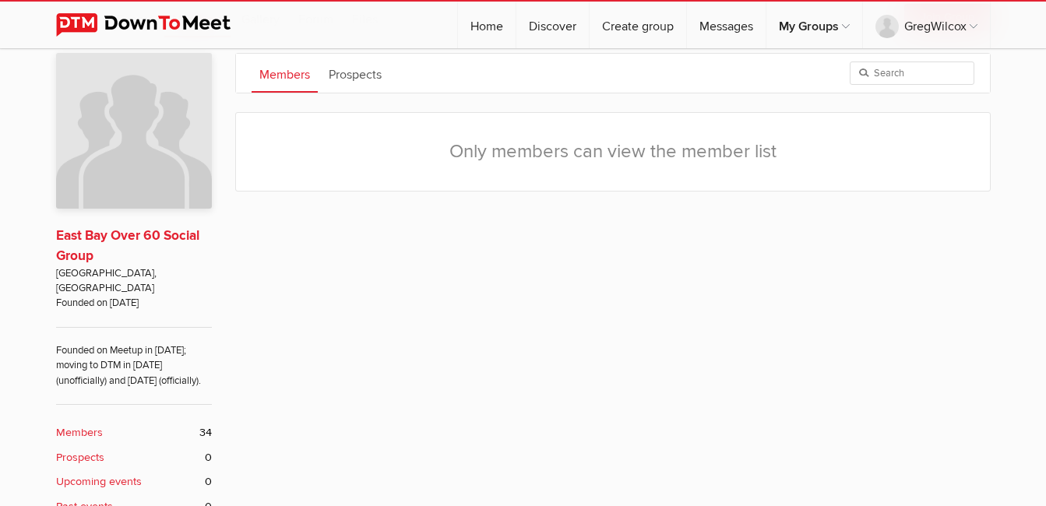
scroll to position [467, 0]
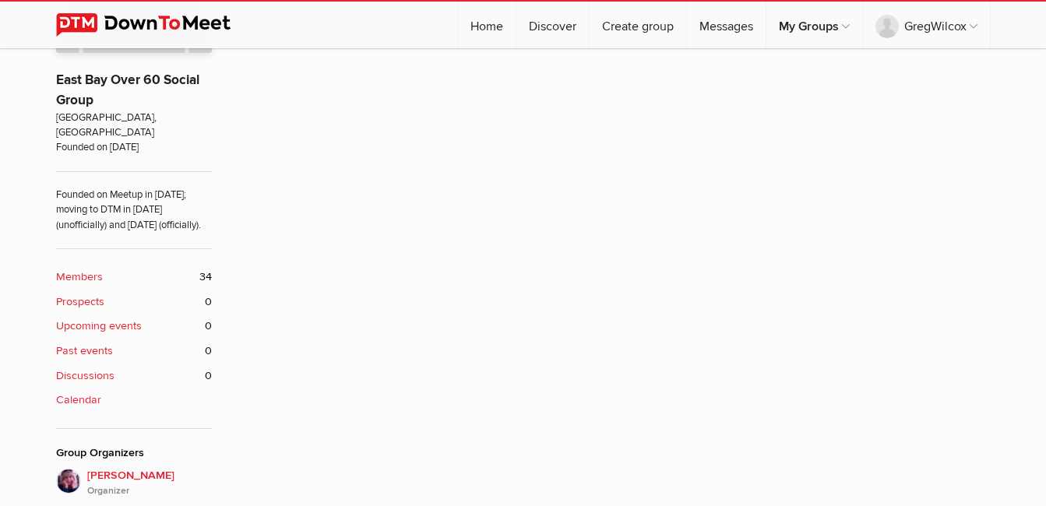
click at [90, 276] on b "Members" at bounding box center [79, 277] width 47 height 17
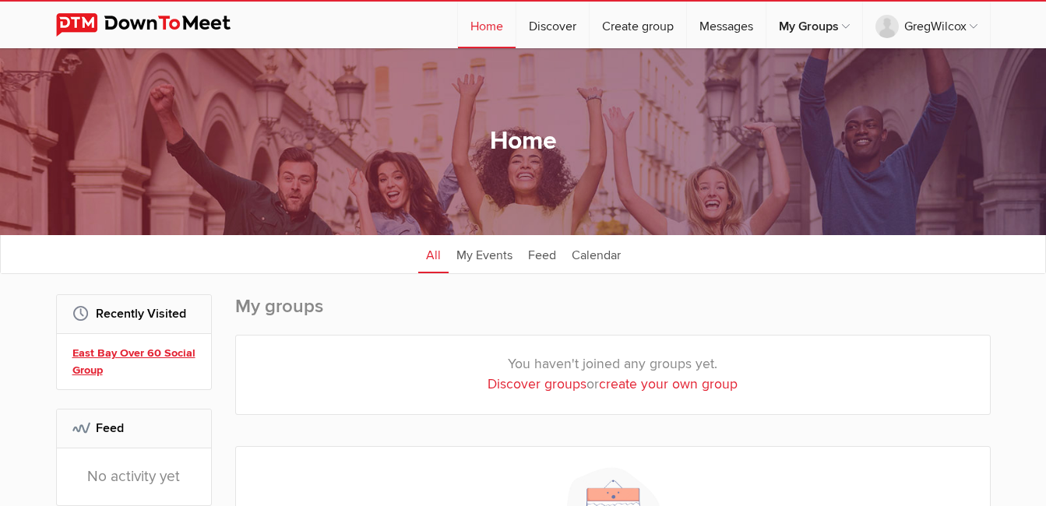
click at [139, 347] on link "East Bay Over 60 Social Group" at bounding box center [136, 361] width 128 height 33
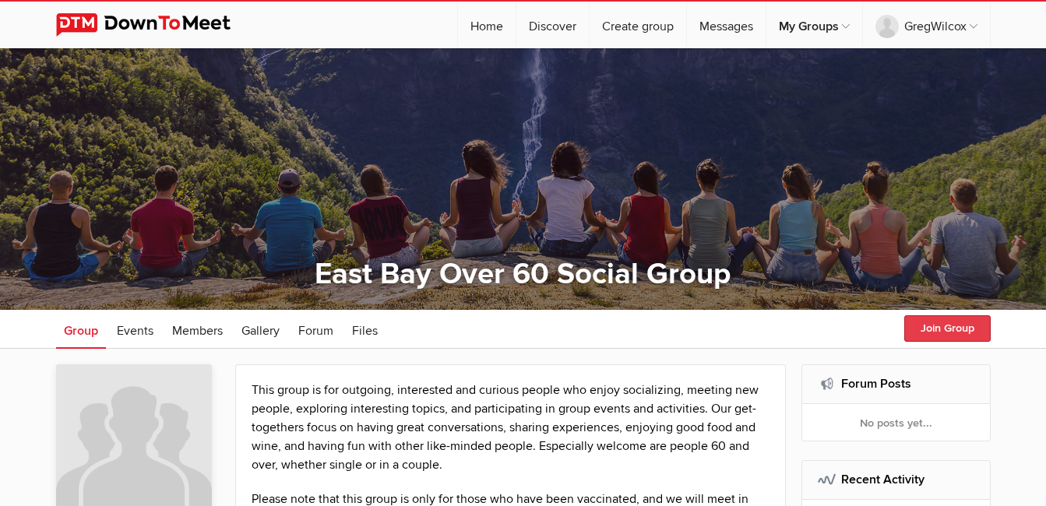
click at [745, 326] on button "Join Group" at bounding box center [947, 328] width 86 height 26
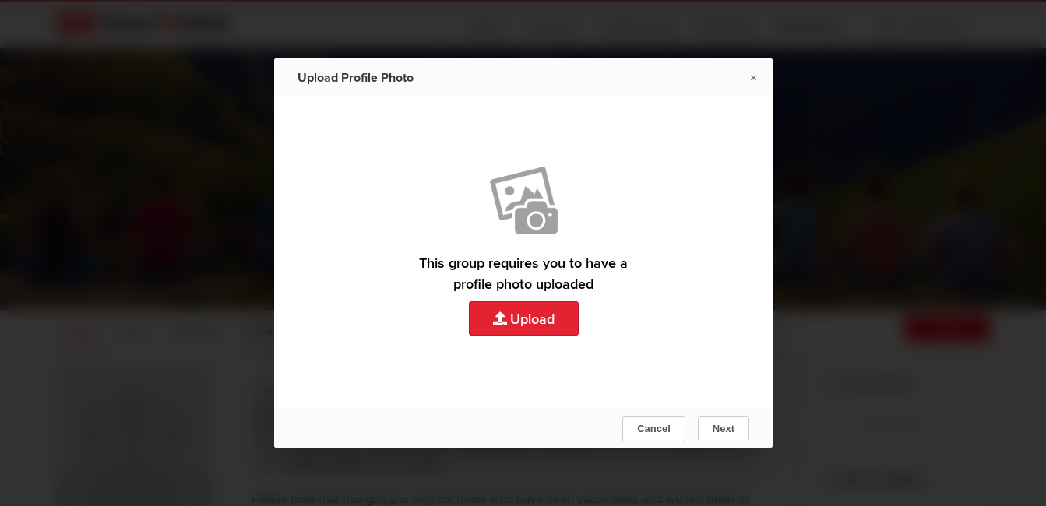
click at [535, 319] on link "Upload" at bounding box center [523, 249] width 499 height 304
type input "C:\fakepath\Naples dinner.JPG"
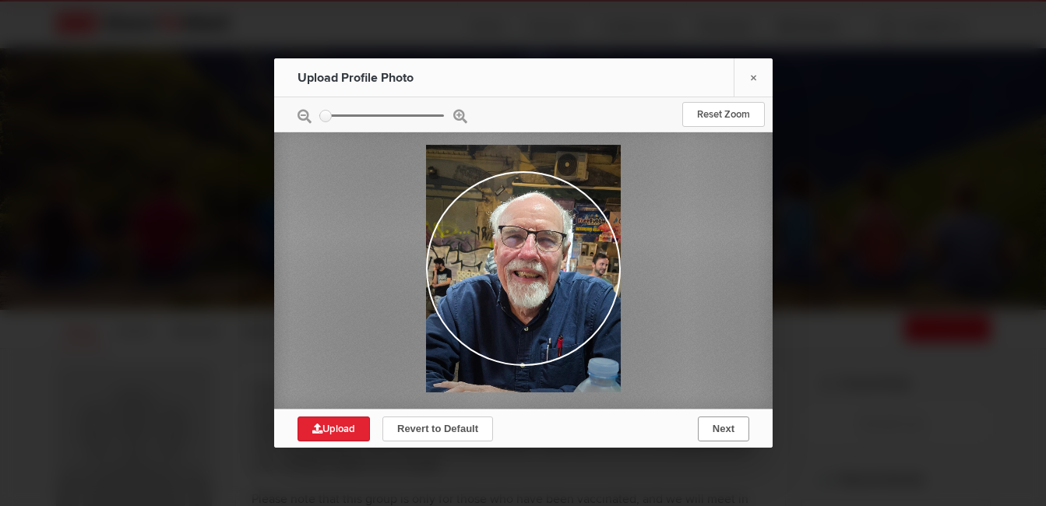
click at [735, 430] on button "Next" at bounding box center [722, 429] width 51 height 25
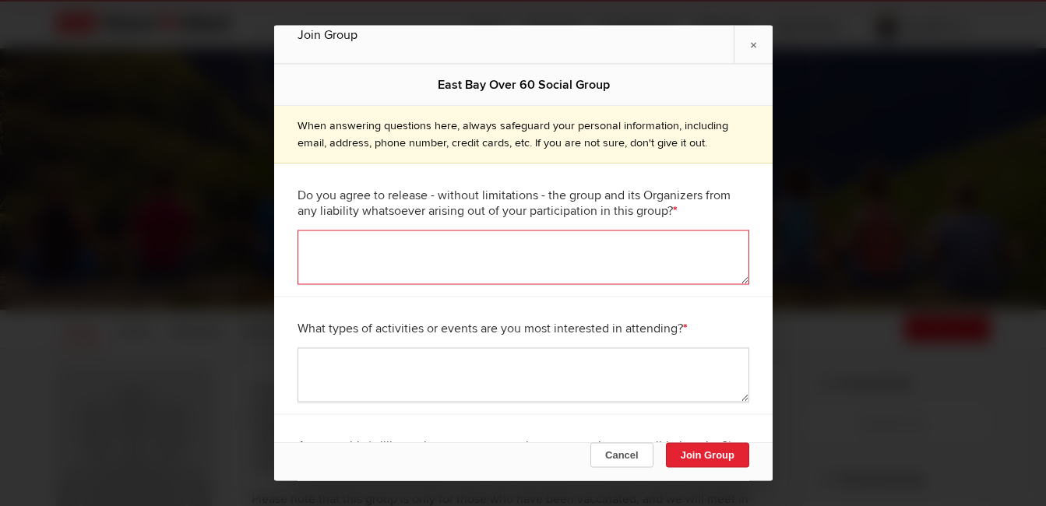
click at [396, 244] on textarea at bounding box center [524, 258] width 452 height 55
type textarea "yes"
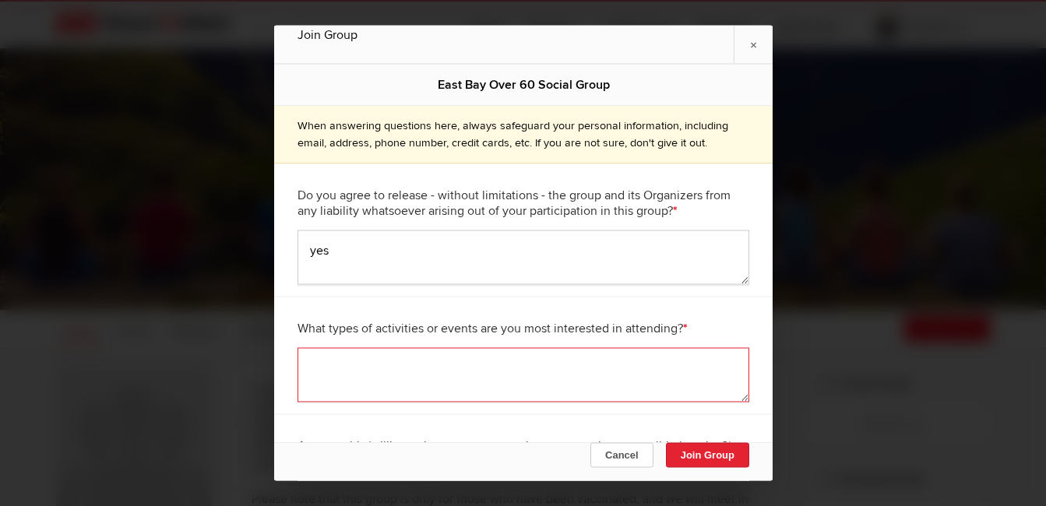
click at [361, 377] on textarea at bounding box center [524, 375] width 452 height 55
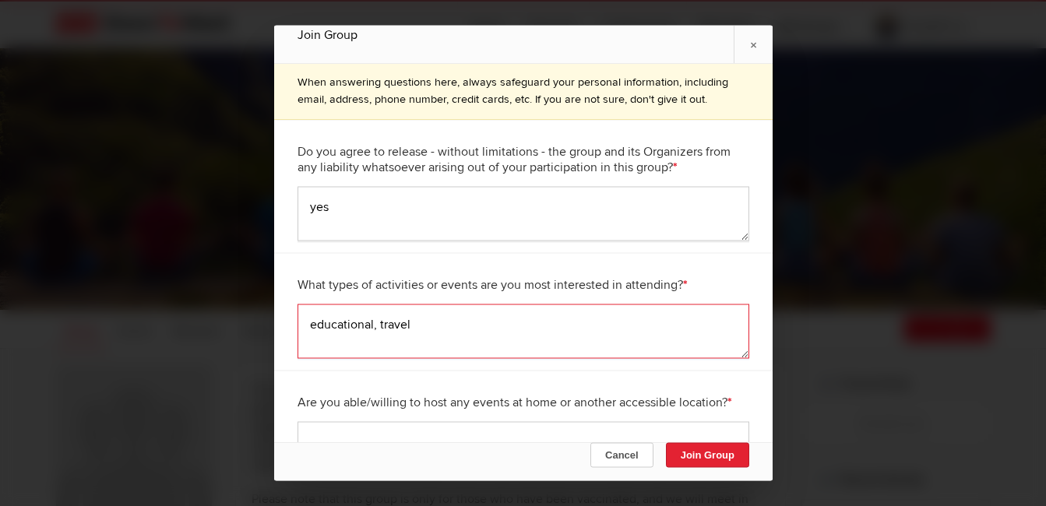
scroll to position [52, 0]
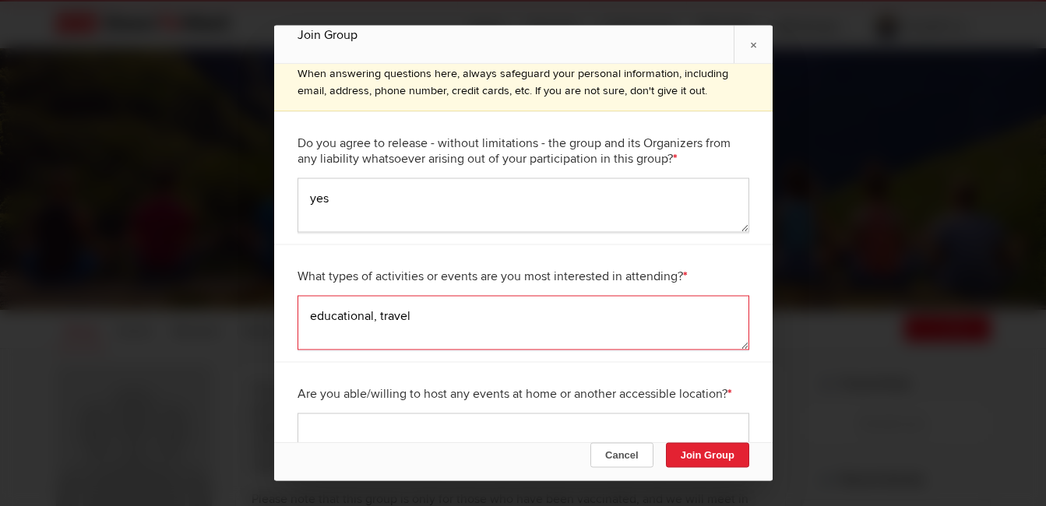
type textarea "educational, travel"
click at [326, 427] on textarea at bounding box center [524, 441] width 452 height 55
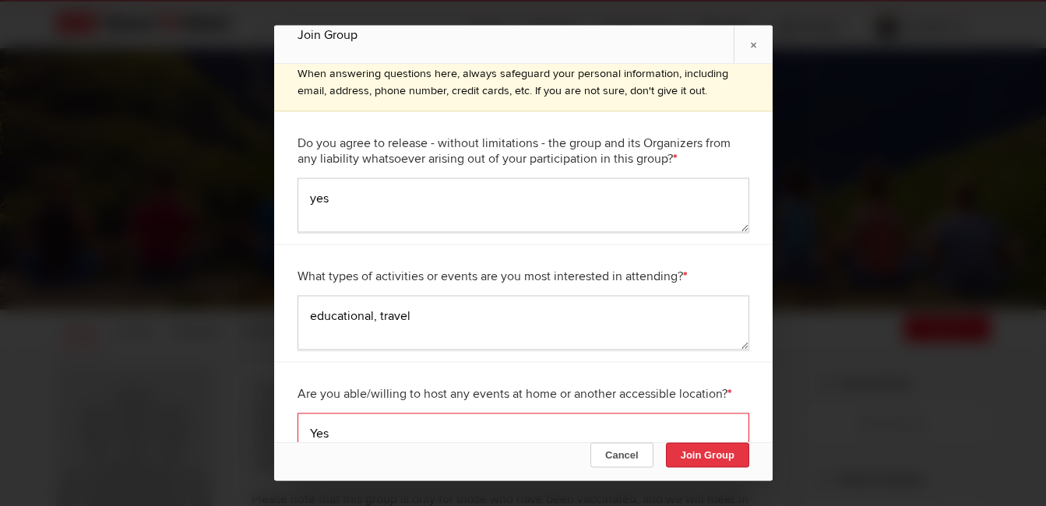
type textarea "Yes"
click at [678, 454] on button "Join Group" at bounding box center [706, 455] width 83 height 25
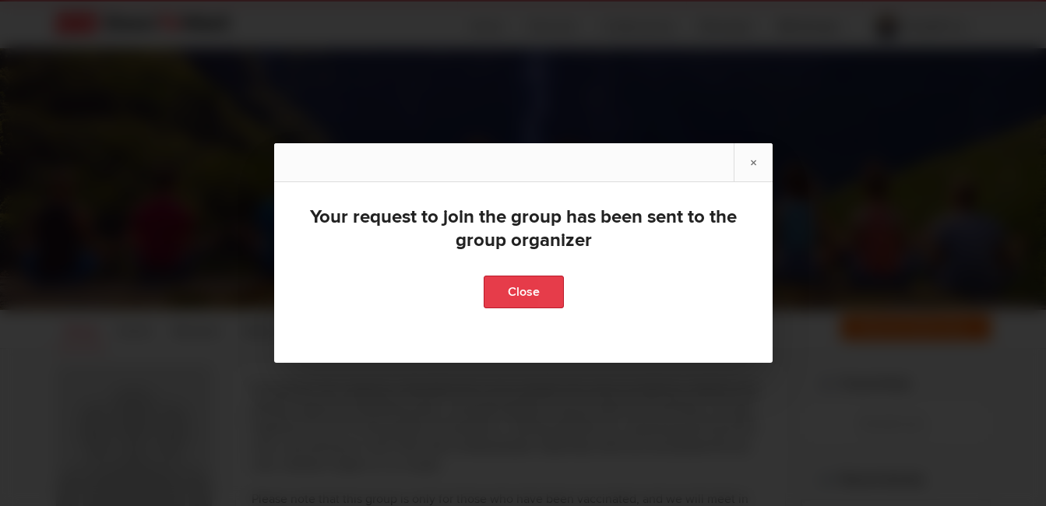
click at [506, 293] on link "Close" at bounding box center [523, 292] width 80 height 33
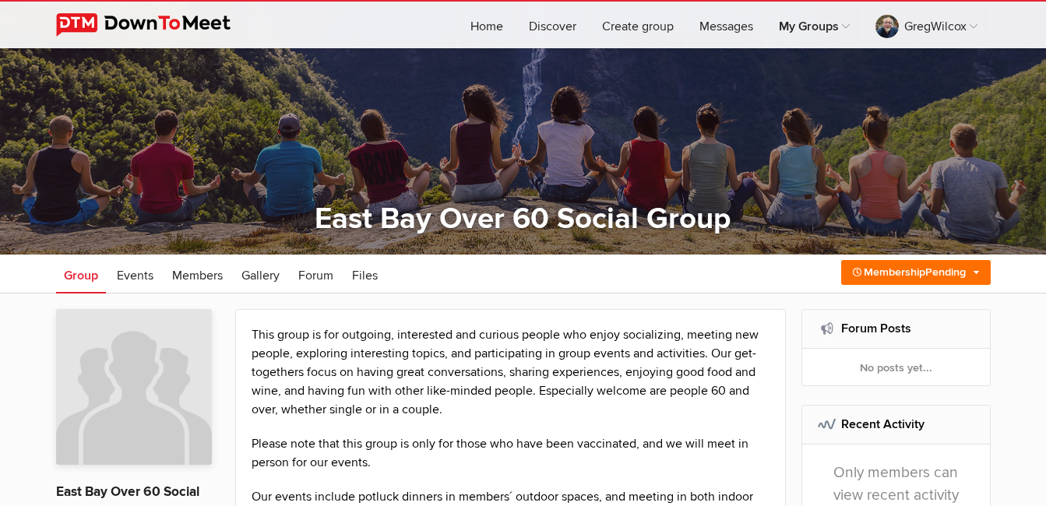
scroll to position [31, 0]
